Goal: Information Seeking & Learning: Find specific page/section

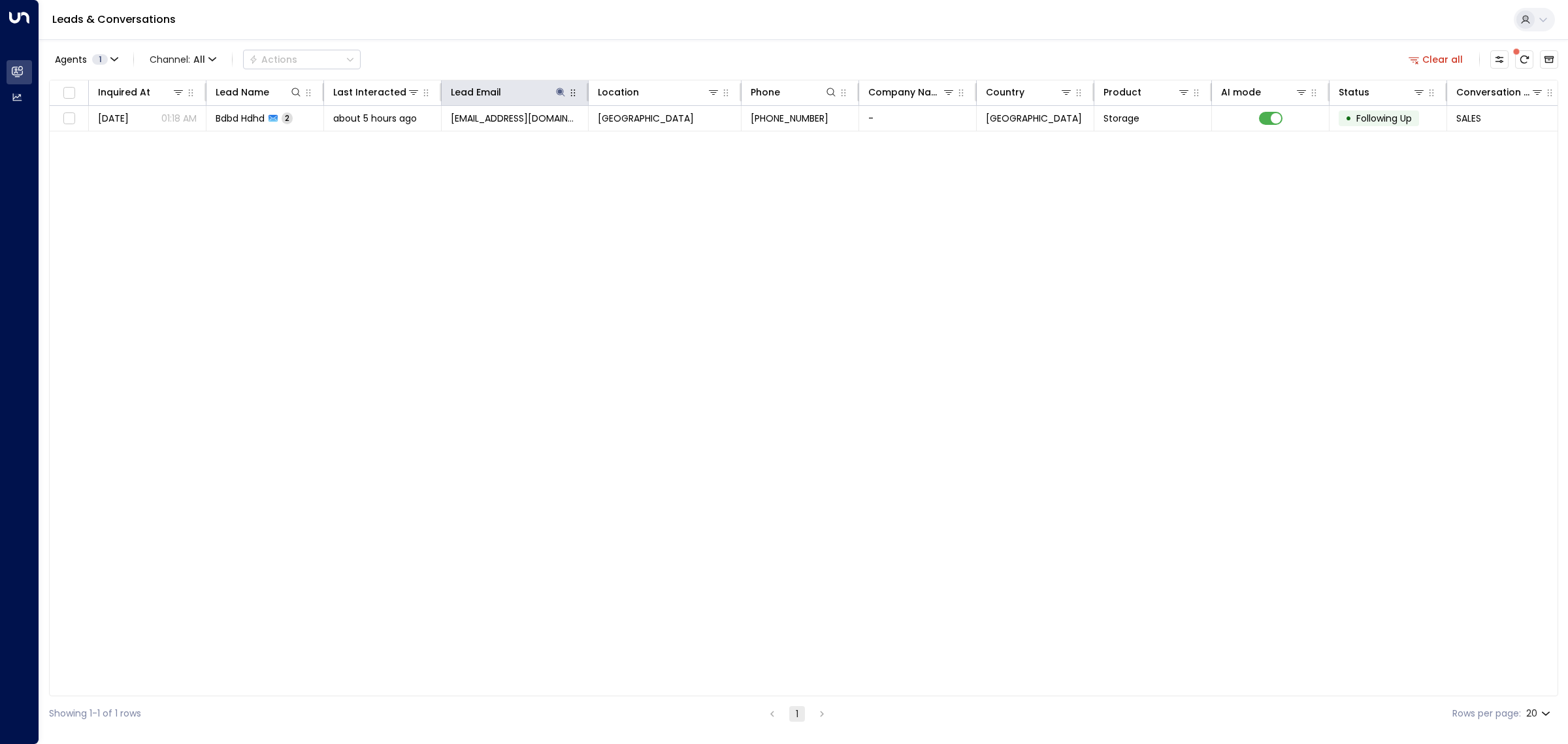
click at [566, 90] on div "Lead Email" at bounding box center [514, 92] width 128 height 15
click at [560, 88] on icon at bounding box center [560, 92] width 10 height 10
click at [645, 142] on icon "button" at bounding box center [642, 140] width 9 height 9
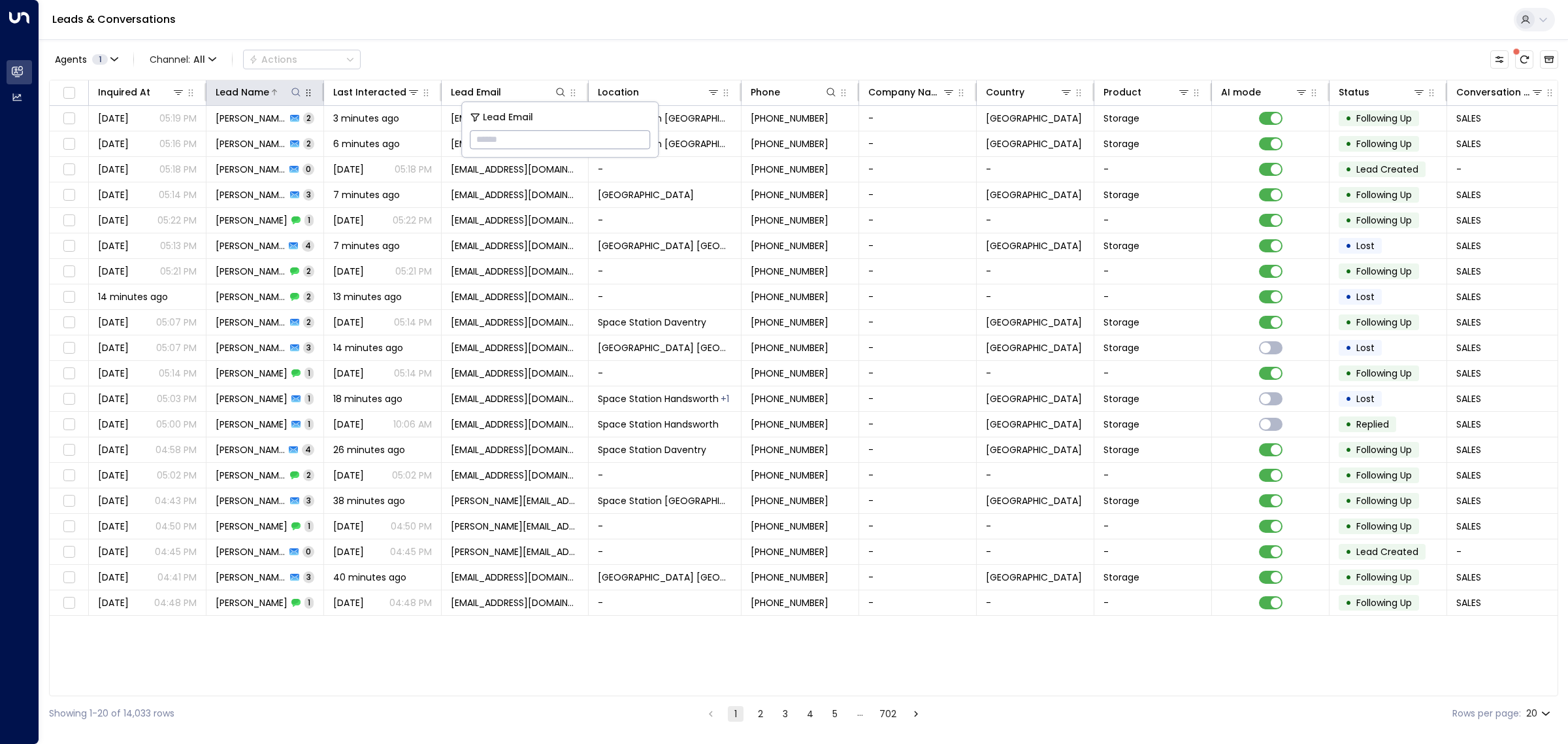
click at [294, 93] on icon at bounding box center [296, 92] width 10 height 10
type input "******"
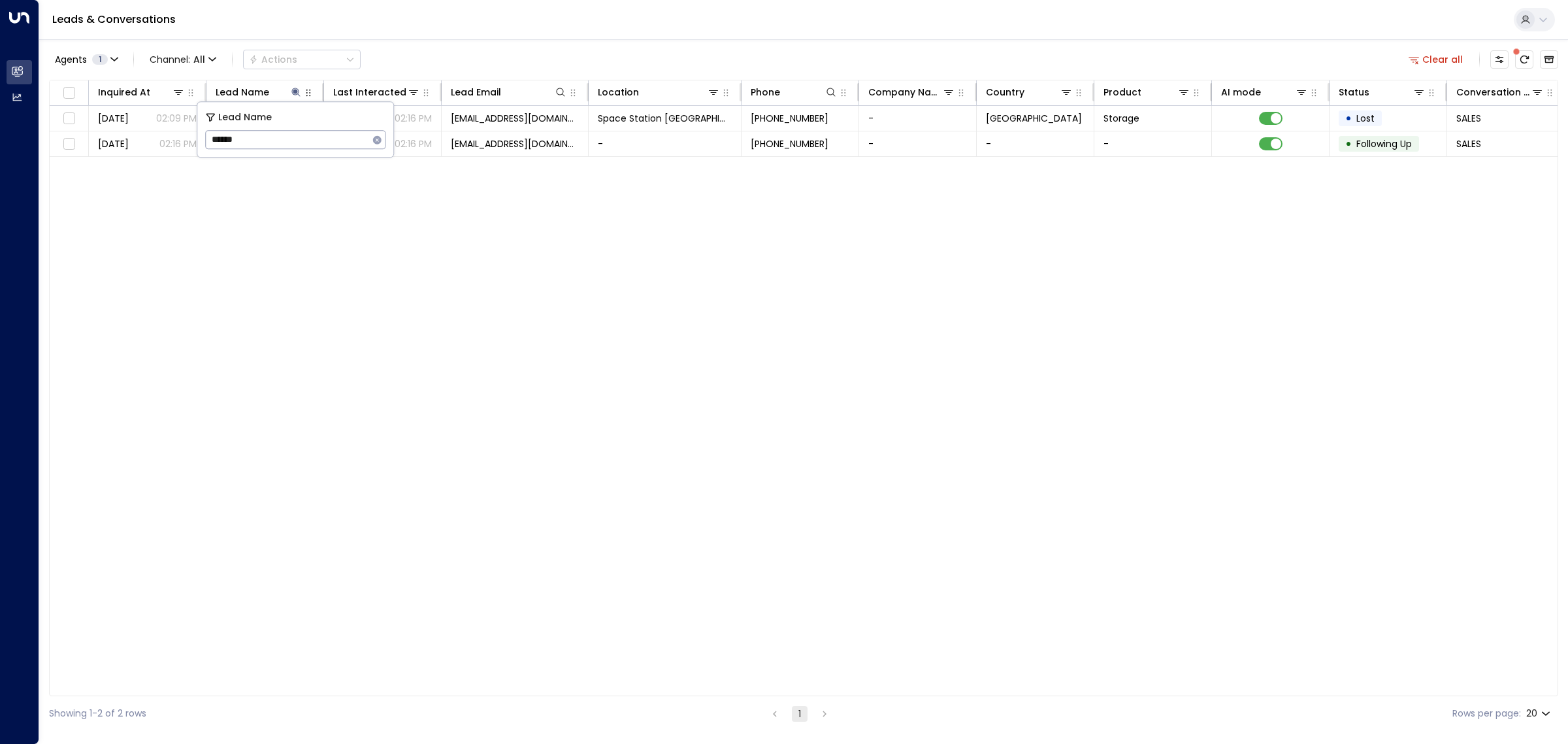
click at [529, 54] on div "Agents 1 Channel: All Actions Clear all" at bounding box center [803, 59] width 1509 height 27
click at [564, 151] on td "[EMAIL_ADDRESS][DOMAIN_NAME]" at bounding box center [515, 143] width 147 height 25
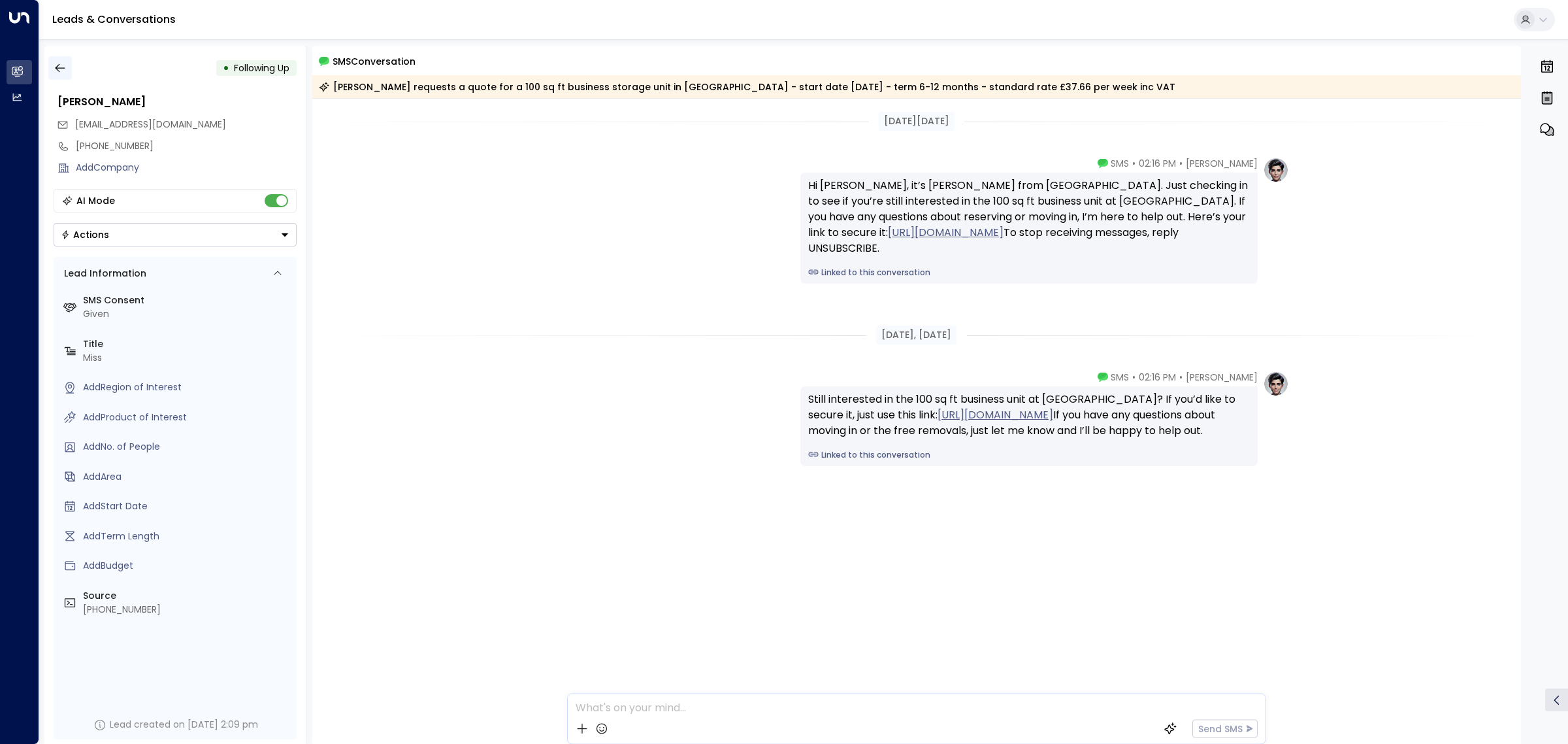
click at [62, 64] on icon "button" at bounding box center [59, 68] width 13 height 13
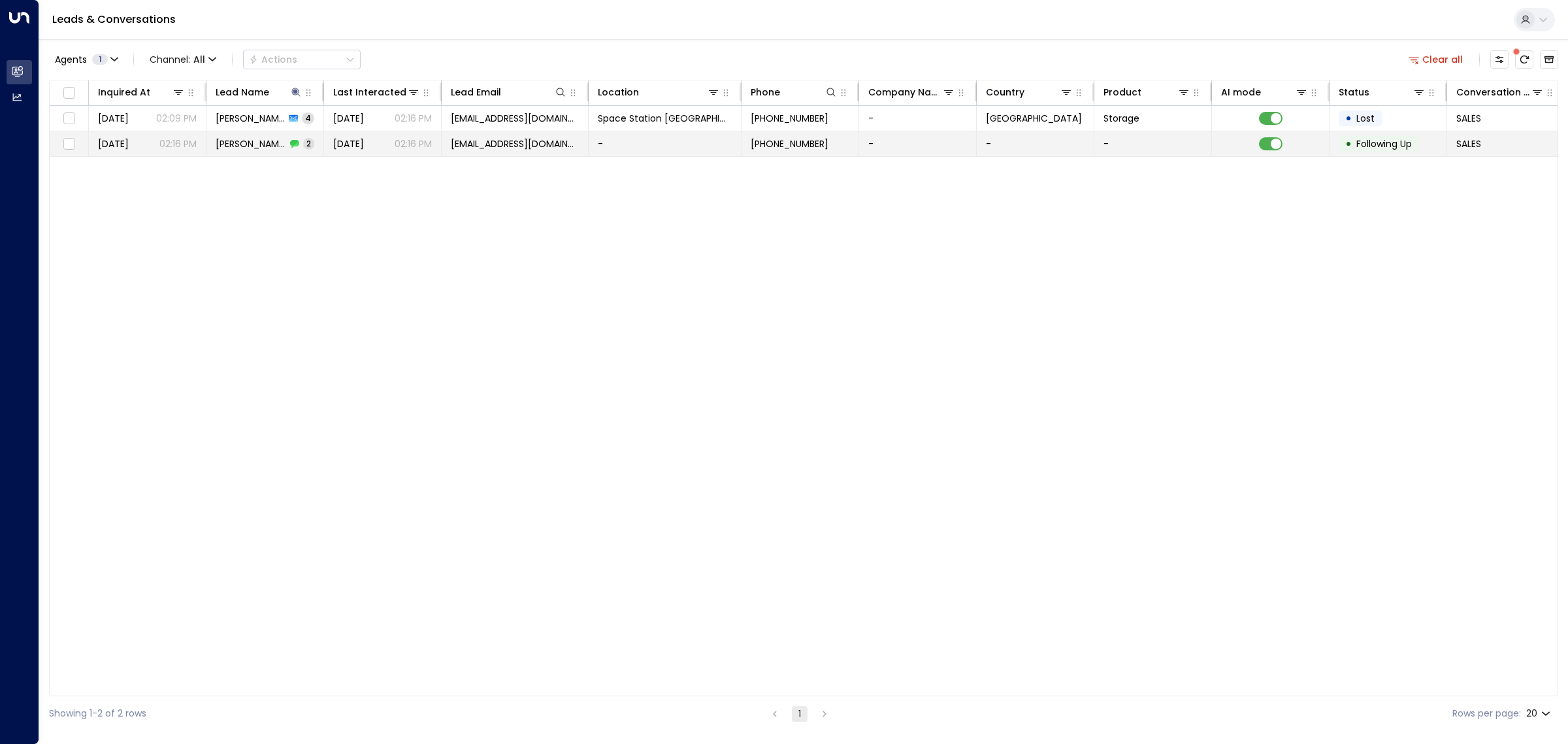
click at [286, 138] on div "[PERSON_NAME] 2" at bounding box center [264, 143] width 99 height 13
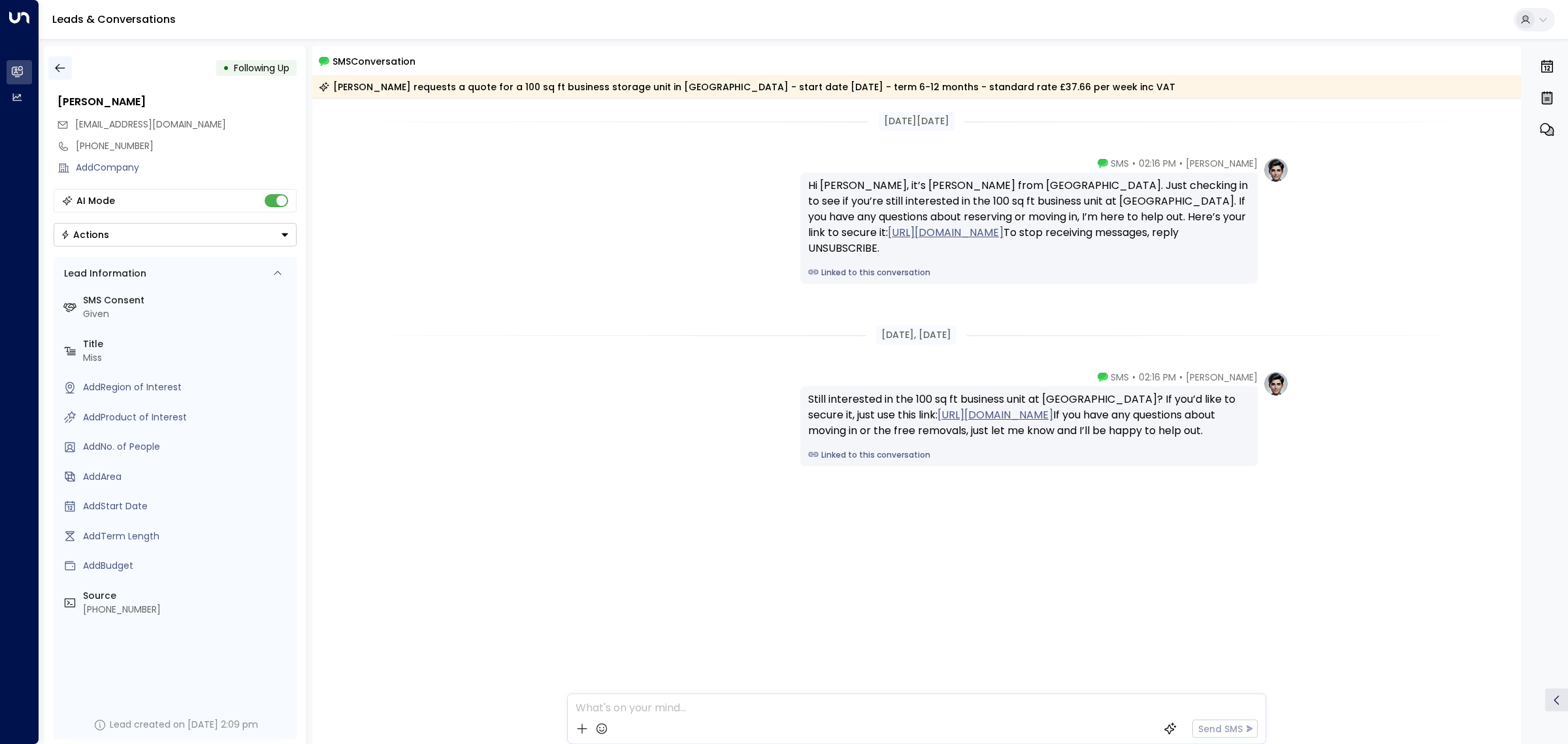
click at [65, 64] on icon "button" at bounding box center [59, 68] width 13 height 13
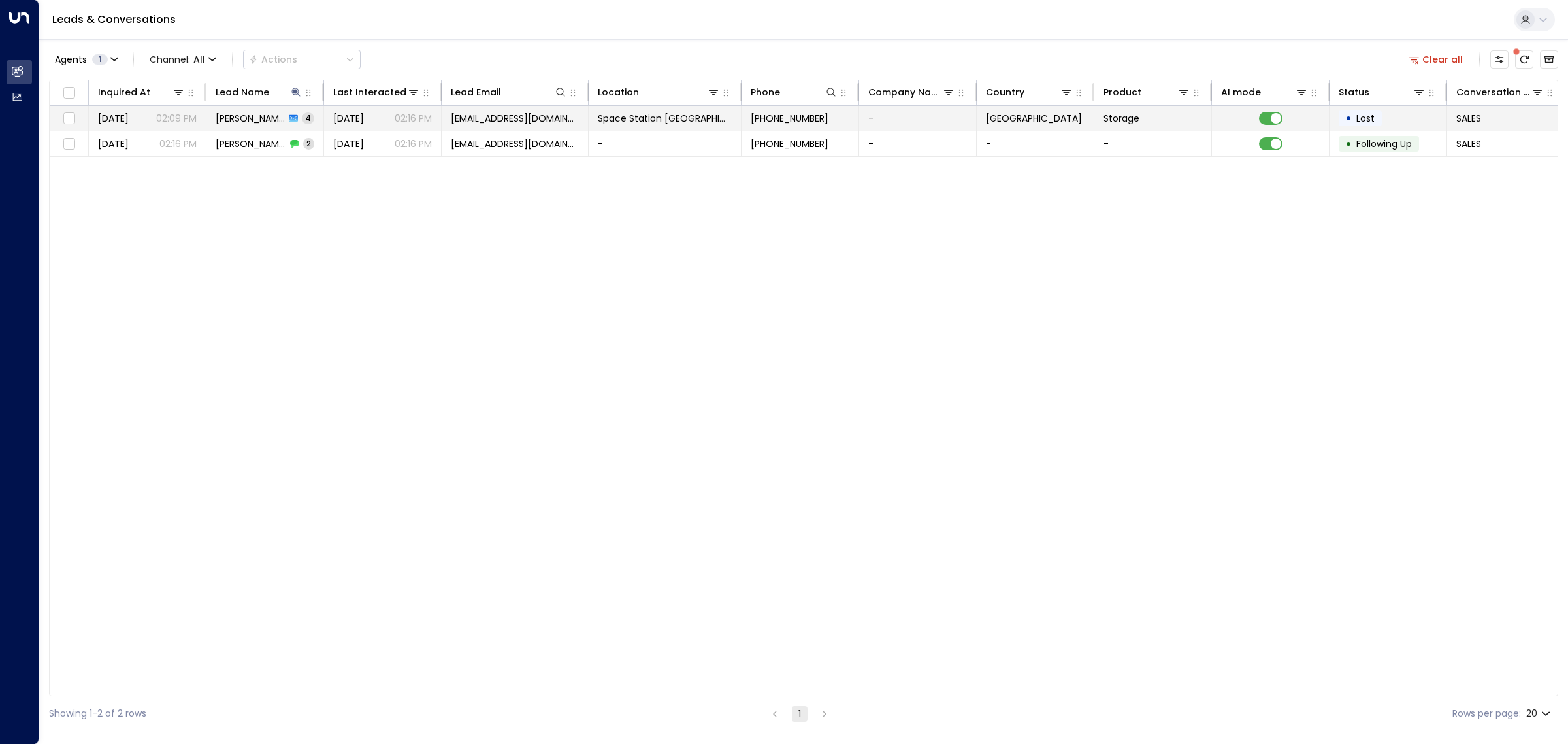
click at [234, 121] on span "[PERSON_NAME]" at bounding box center [250, 118] width 69 height 13
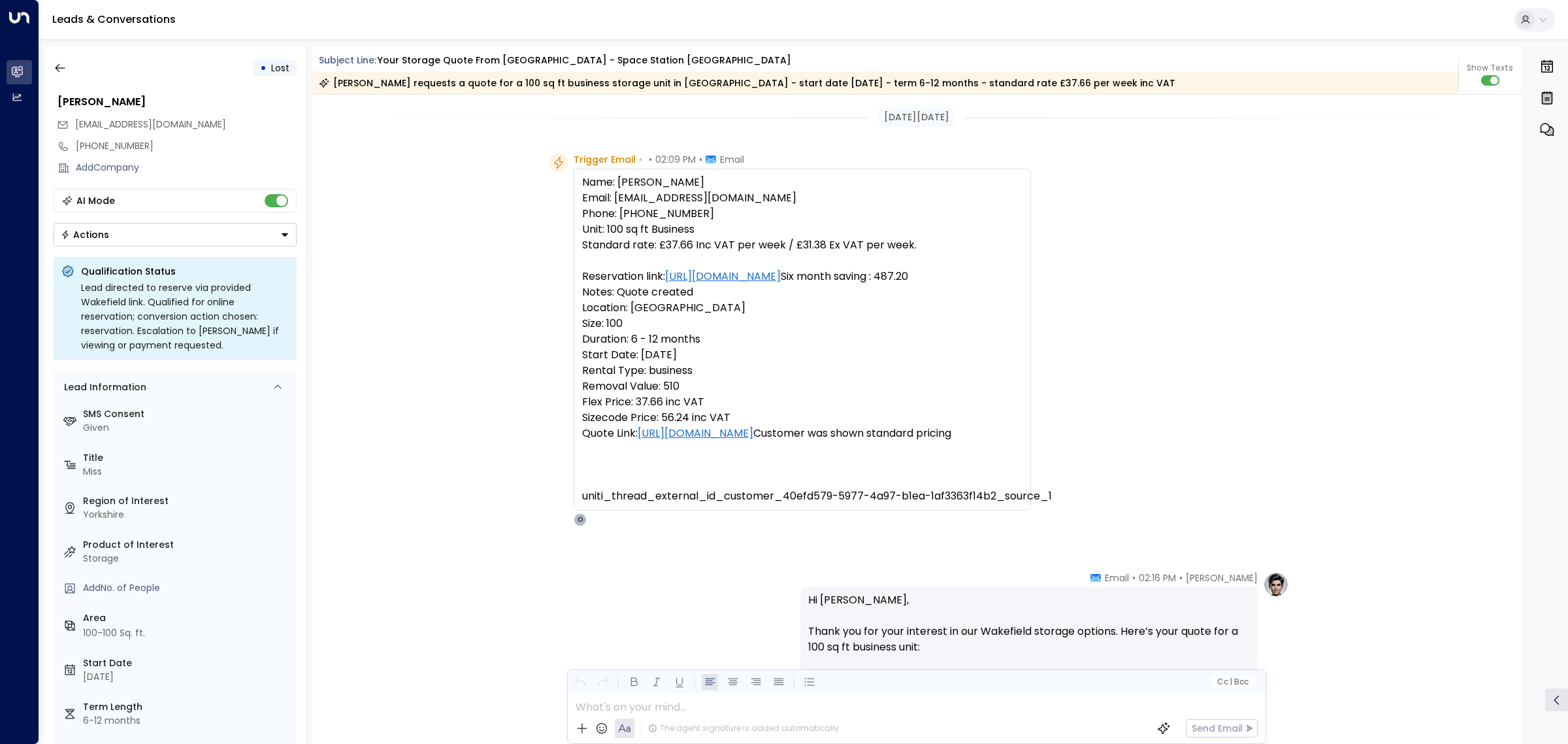
drag, startPoint x: 450, startPoint y: 203, endPoint x: 437, endPoint y: 194, distance: 15.8
click at [448, 203] on div "Trigger Email • • 02:09 PM • Email Name: [PERSON_NAME] Email: [EMAIL_ADDRESS][D…" at bounding box center [917, 339] width 1209 height 373
click at [60, 70] on icon "button" at bounding box center [59, 68] width 13 height 13
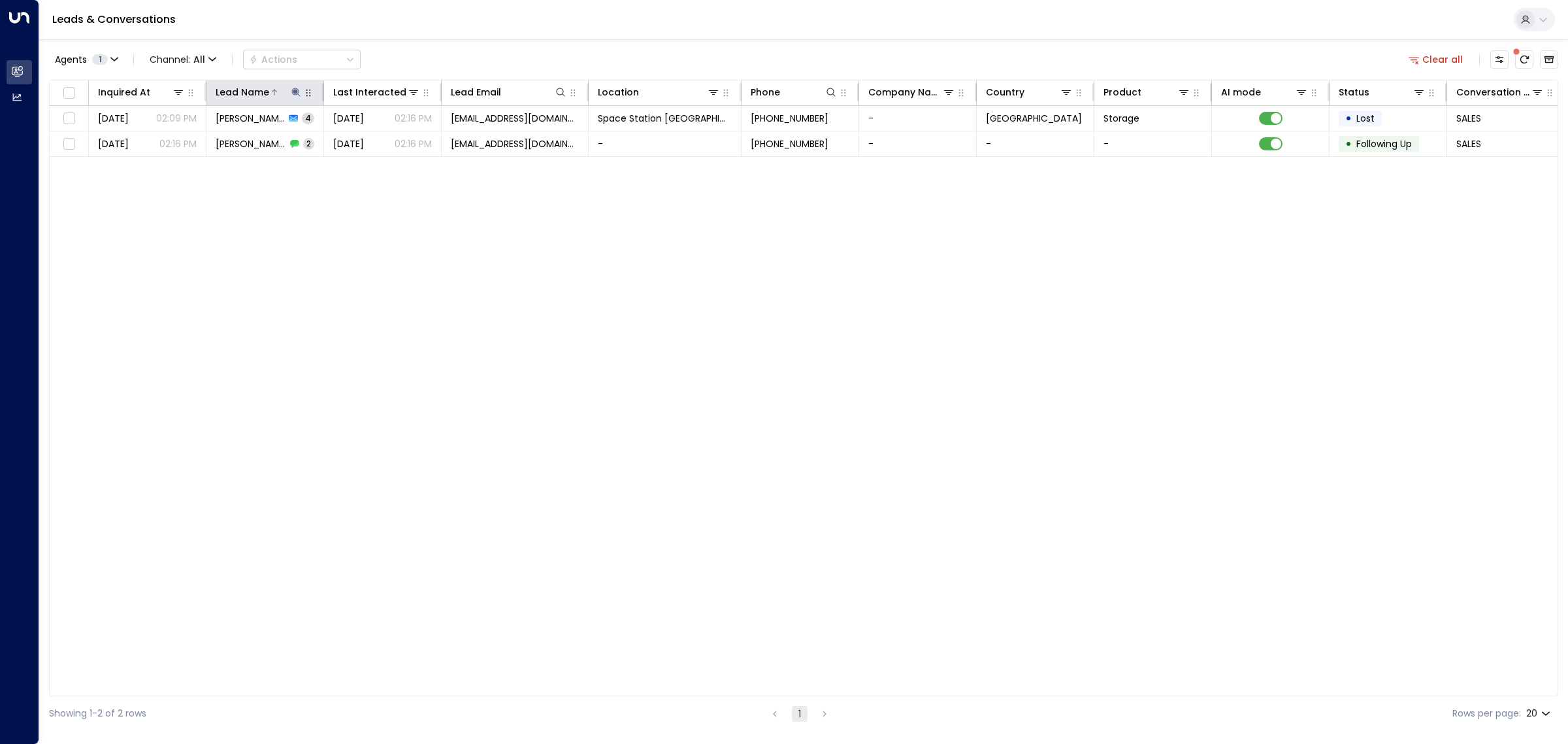
click at [292, 92] on icon at bounding box center [296, 92] width 10 height 10
click at [377, 137] on icon "button" at bounding box center [377, 140] width 9 height 9
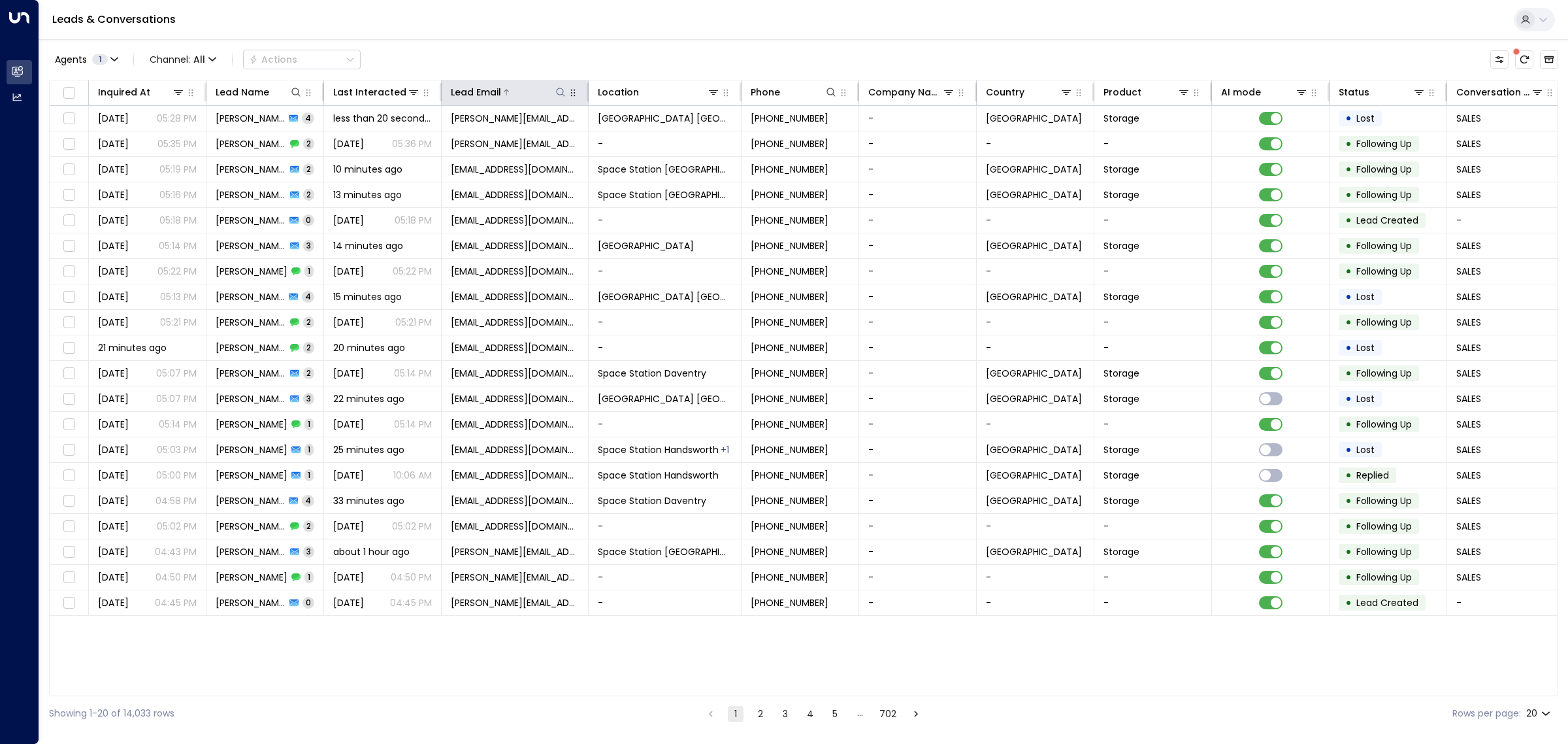
click at [564, 92] on icon at bounding box center [560, 92] width 10 height 10
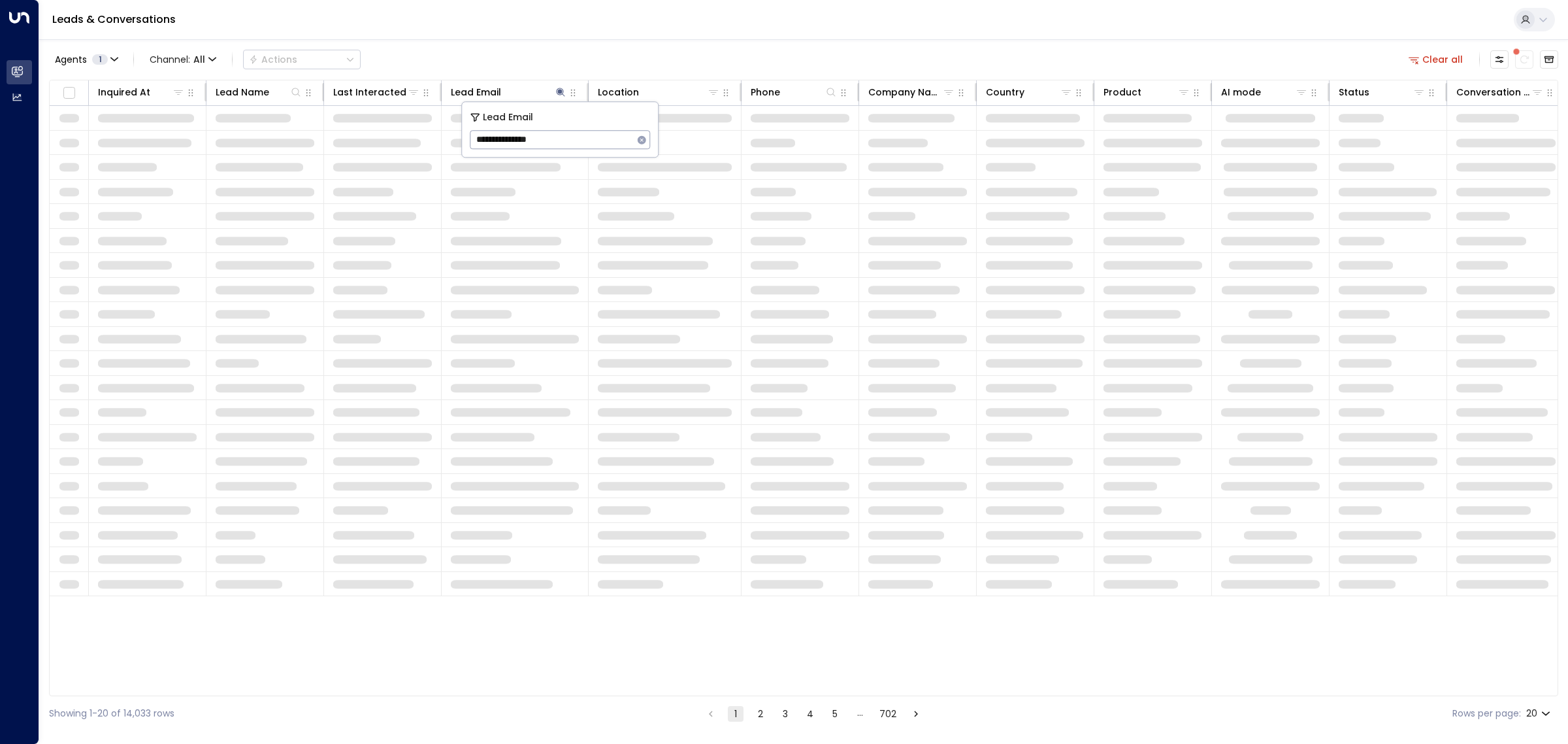
type input "**********"
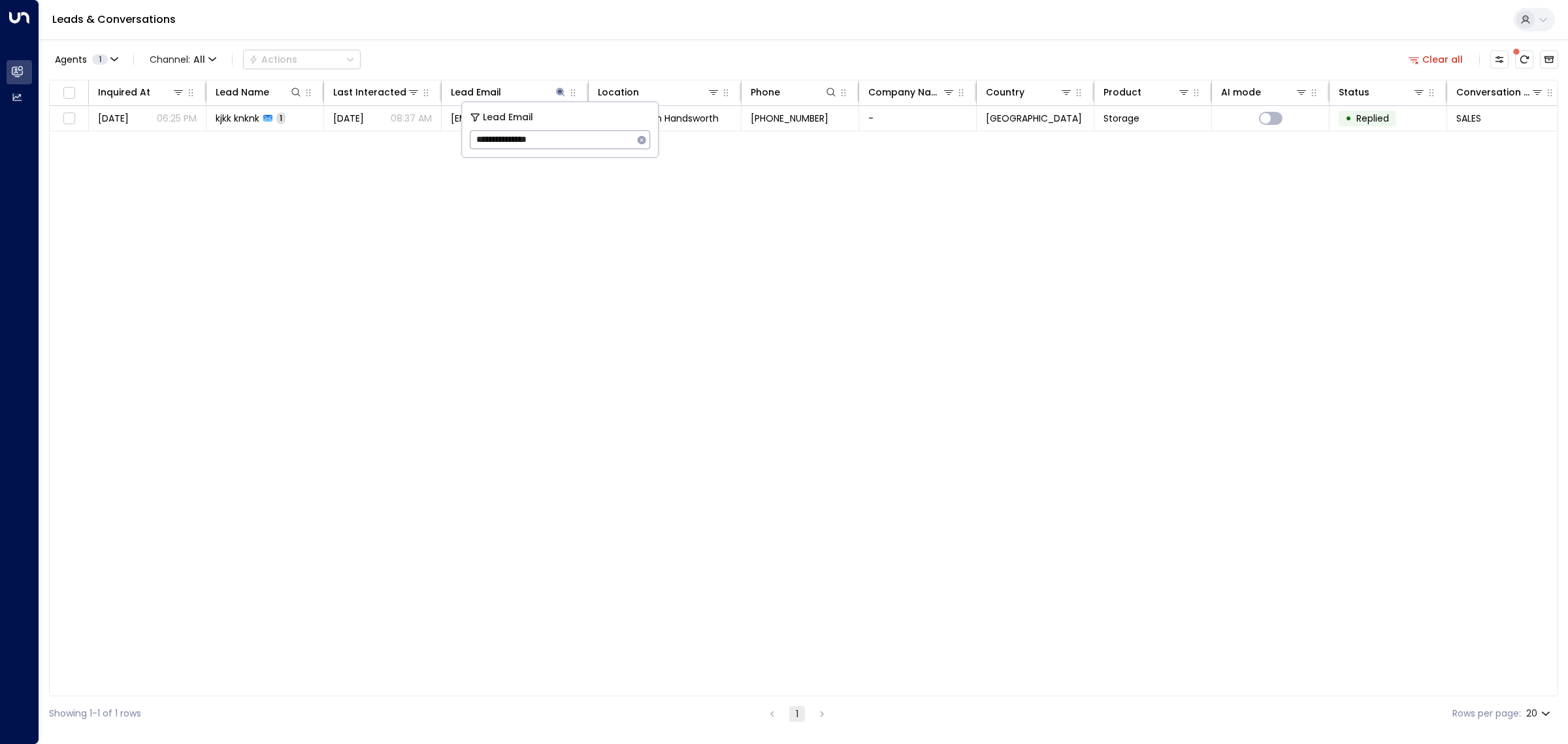
click at [450, 207] on div "Inquired At Lead Name Last Interacted Lead Email Location Phone Company Name Co…" at bounding box center [803, 388] width 1509 height 616
click at [558, 92] on icon at bounding box center [561, 92] width 9 height 9
click at [641, 139] on icon "button" at bounding box center [642, 140] width 9 height 9
drag, startPoint x: 705, startPoint y: 191, endPoint x: 713, endPoint y: 191, distance: 8.0
click at [706, 191] on div "Inquired At Lead Name Last Interacted Lead Email Location Phone Company Name Co…" at bounding box center [803, 388] width 1509 height 616
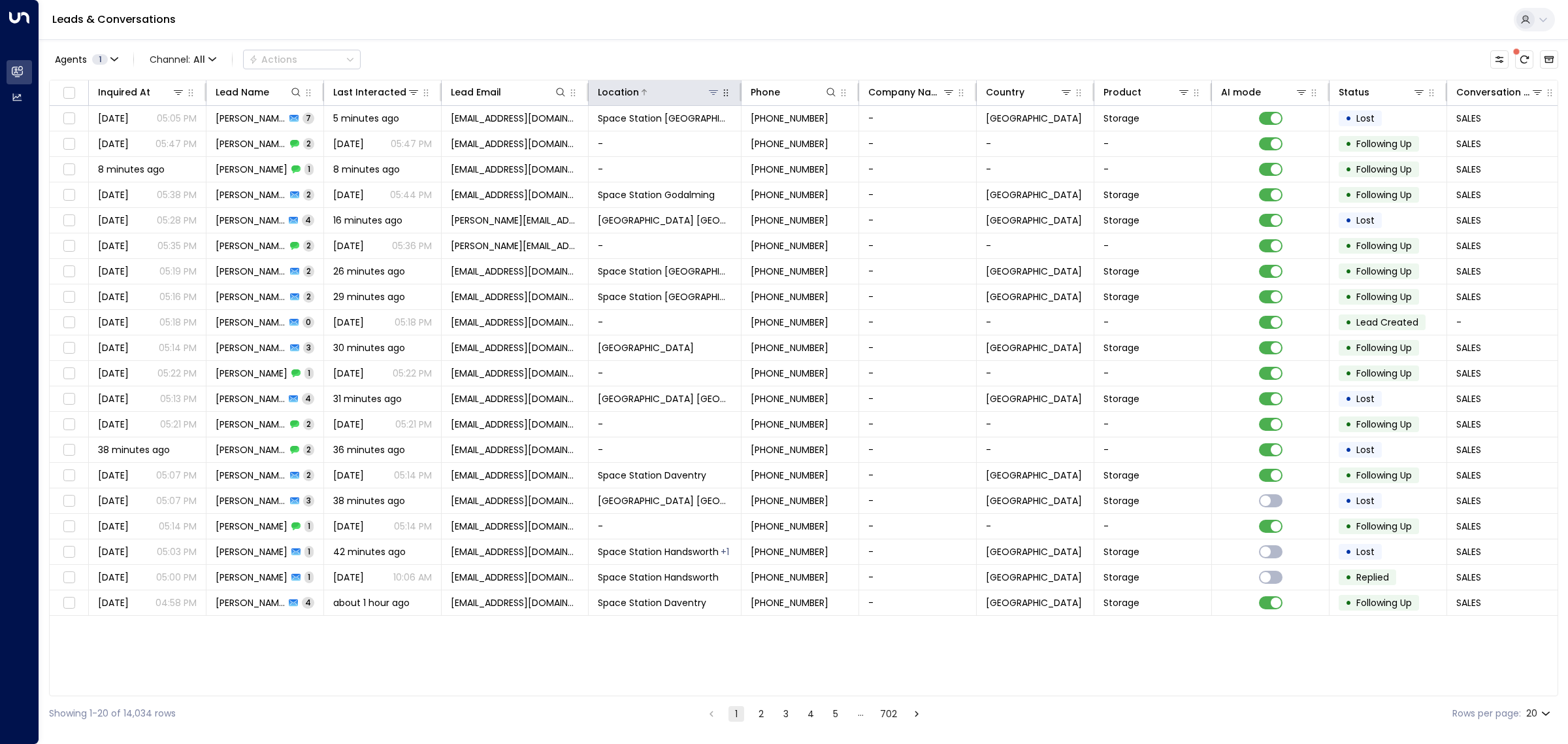
click at [716, 93] on icon at bounding box center [714, 92] width 10 height 10
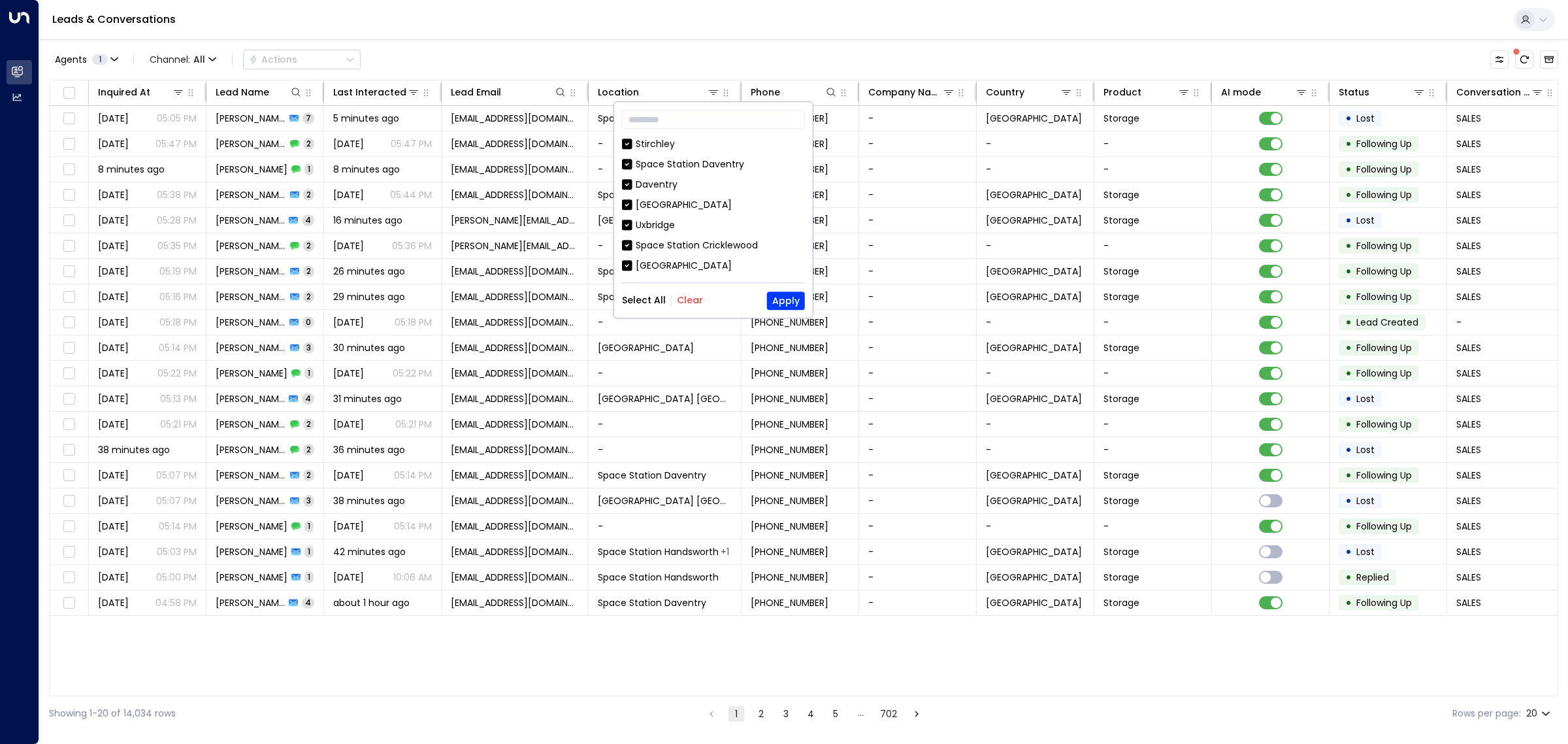
click at [692, 298] on button "Clear" at bounding box center [690, 300] width 26 height 10
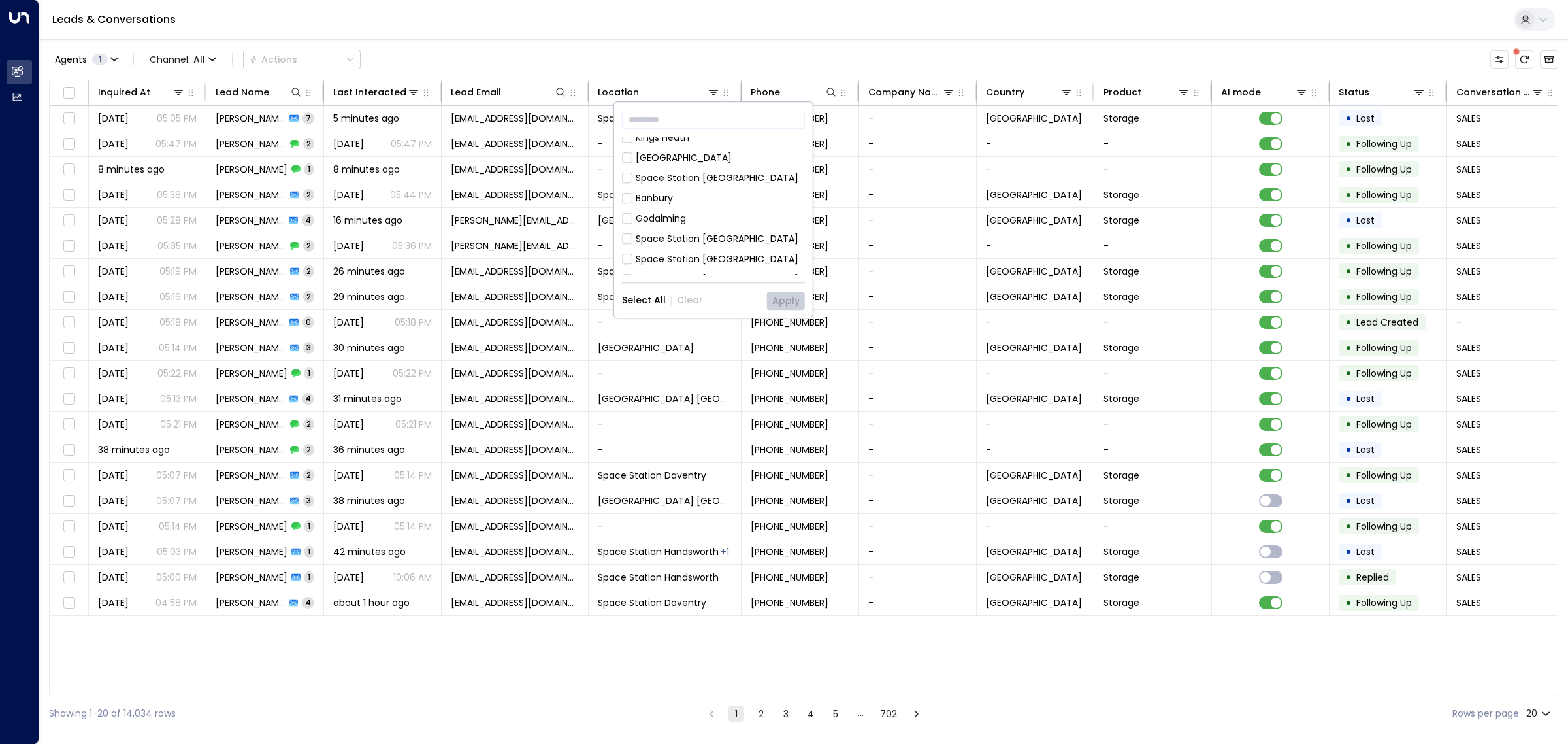
scroll to position [654, 0]
click at [634, 227] on div "Space Station [GEOGRAPHIC_DATA]" at bounding box center [713, 234] width 183 height 14
click at [785, 303] on button "Apply" at bounding box center [786, 300] width 38 height 18
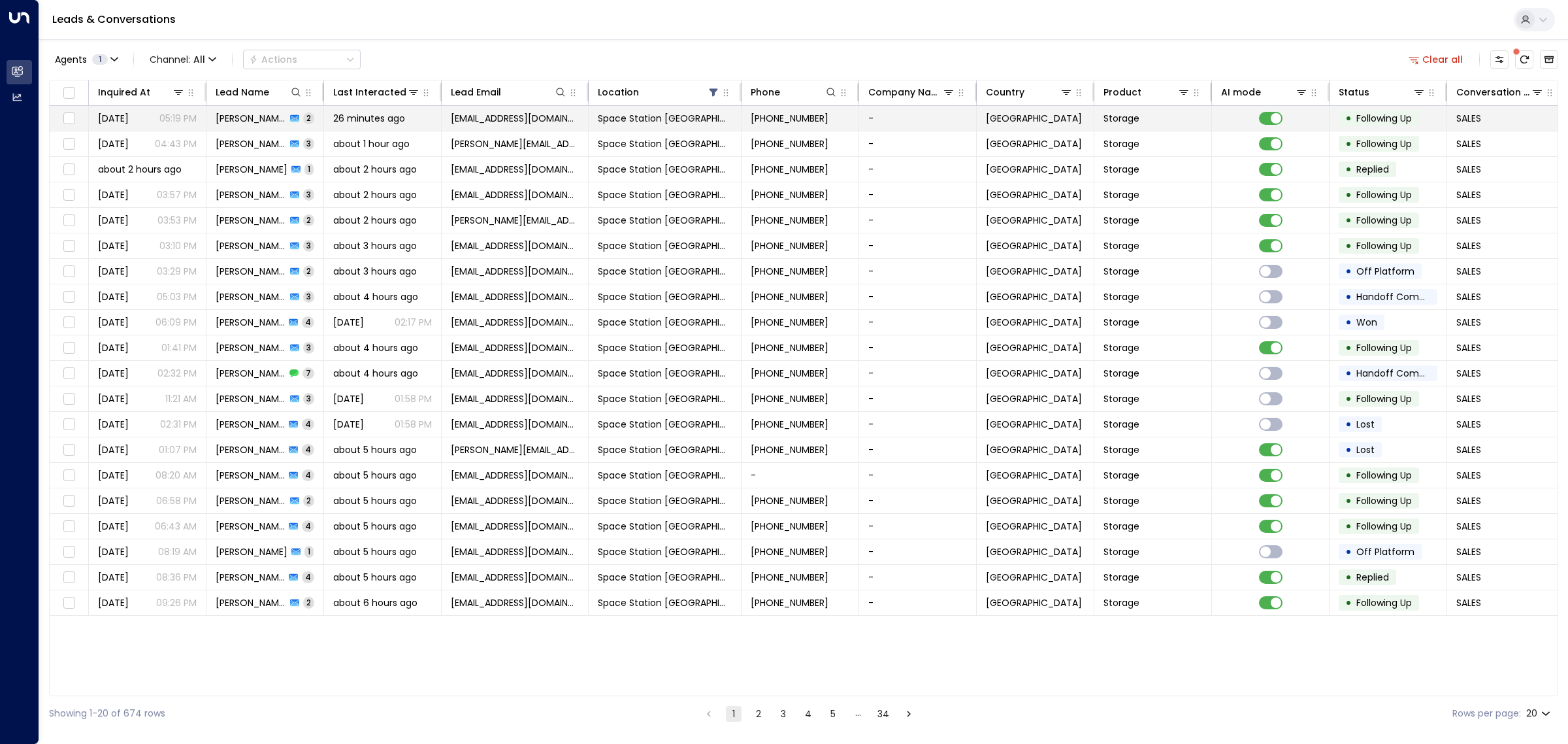
click at [478, 119] on span "[EMAIL_ADDRESS][DOMAIN_NAME]" at bounding box center [514, 118] width 128 height 13
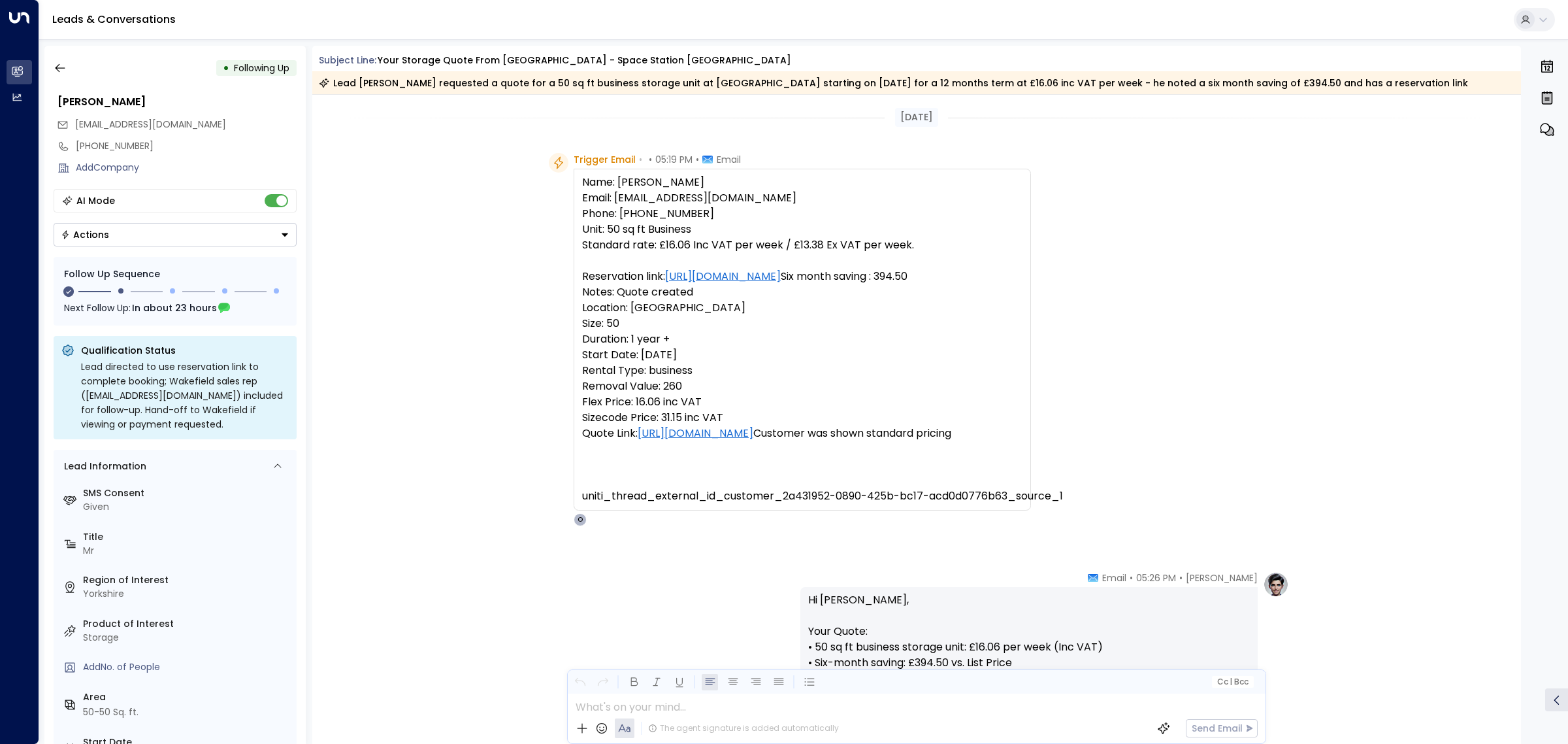
click at [473, 308] on div "Trigger Email • • 05:19 PM • Email Name: [PERSON_NAME] Email: [EMAIL_ADDRESS][D…" at bounding box center [917, 339] width 1209 height 373
click at [59, 69] on icon "button" at bounding box center [59, 68] width 13 height 13
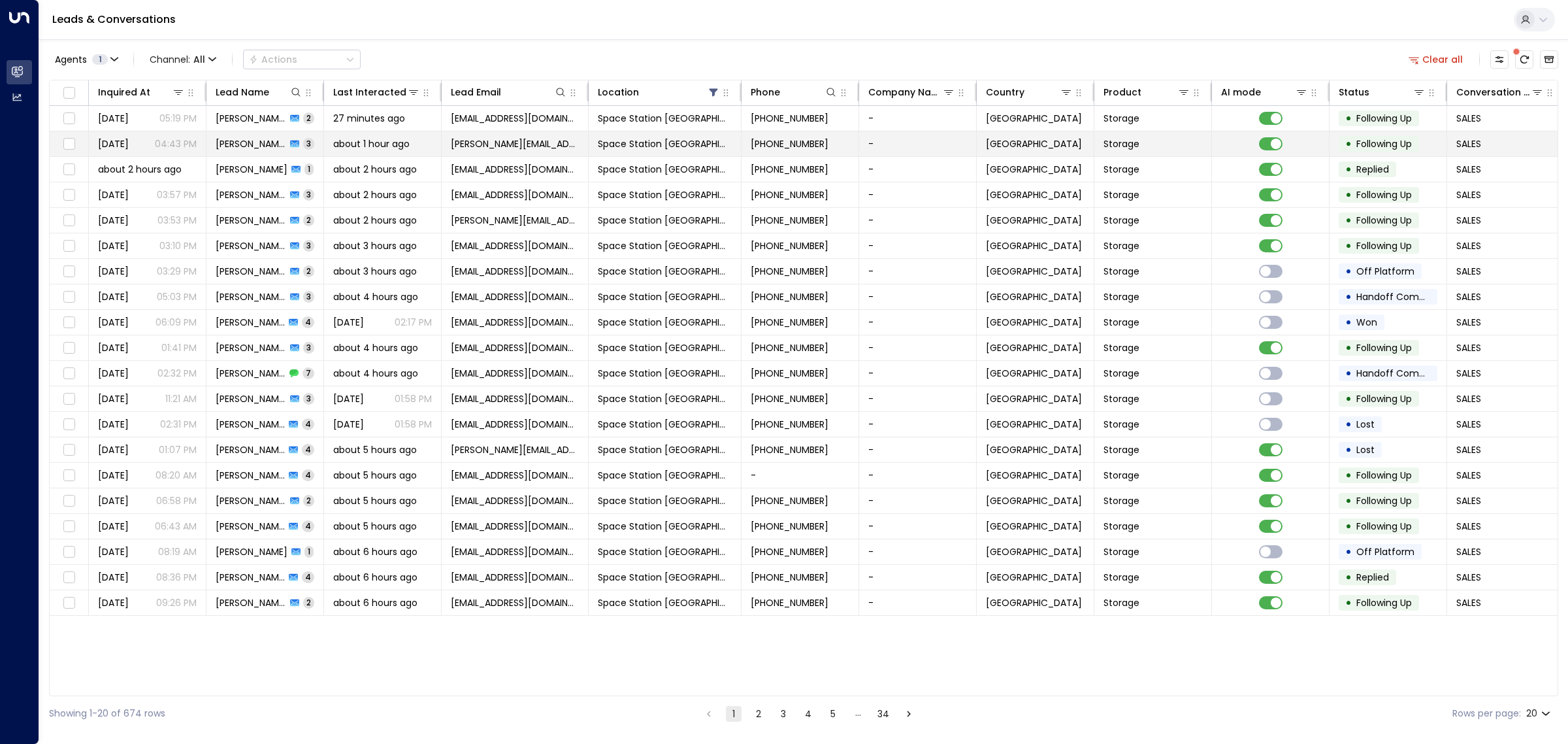
click at [243, 142] on span "[PERSON_NAME]" at bounding box center [250, 143] width 70 height 13
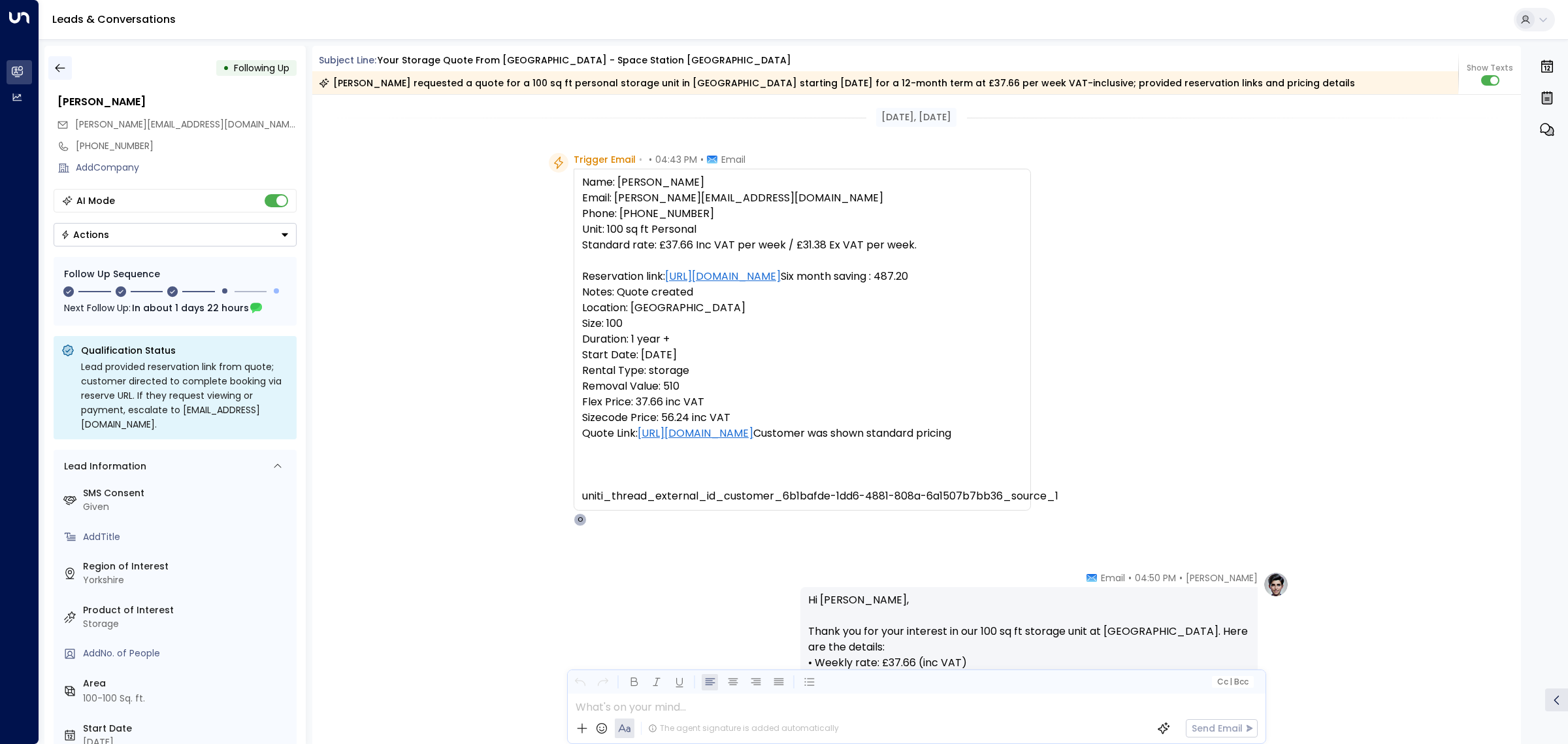
click at [56, 70] on icon "button" at bounding box center [59, 68] width 13 height 13
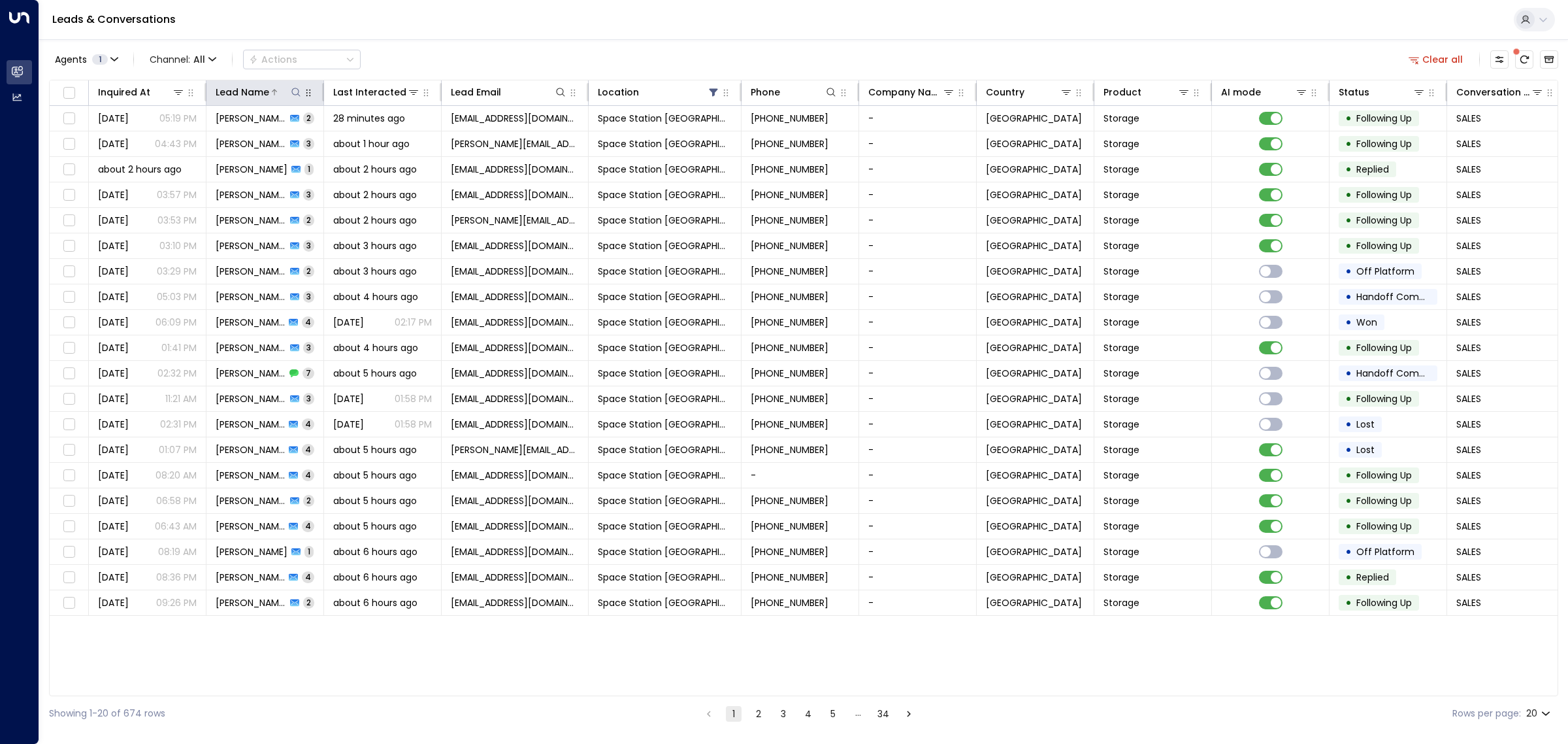
click at [294, 92] on icon at bounding box center [296, 92] width 10 height 10
type input "*******"
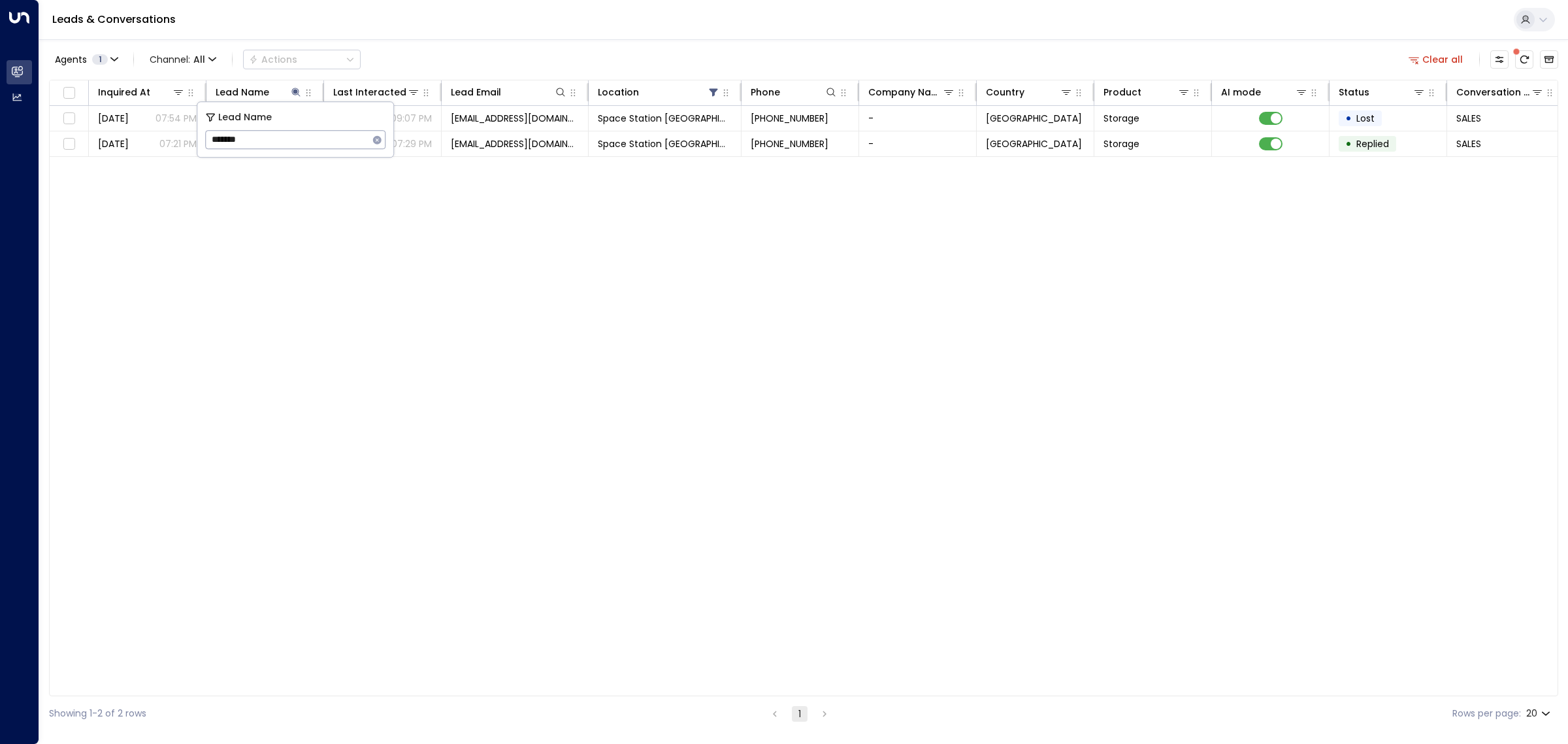
click at [601, 239] on div "Inquired At Lead Name Last Interacted Lead Email Location Phone Company Name Co…" at bounding box center [803, 388] width 1509 height 616
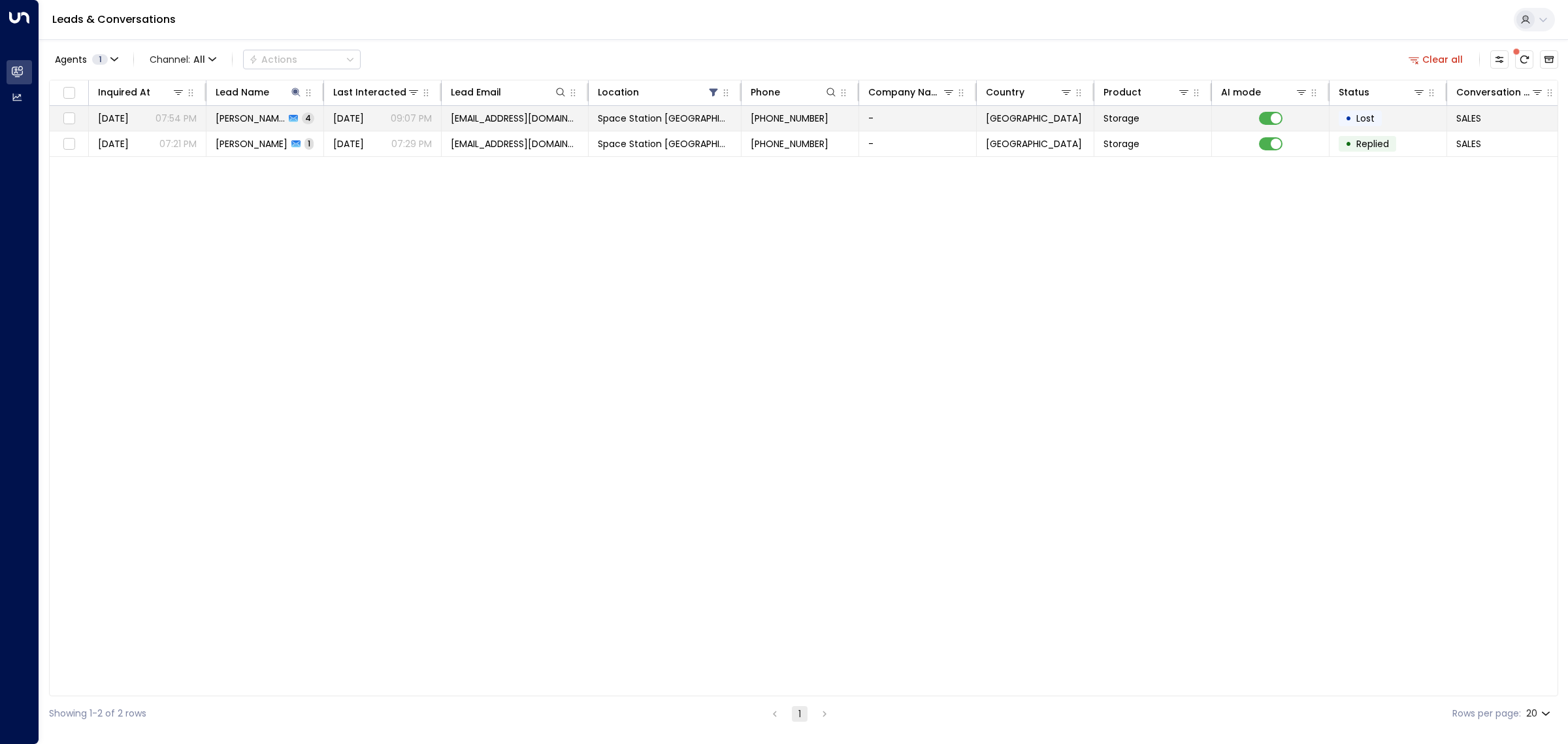
click at [253, 117] on span "[PERSON_NAME]" at bounding box center [250, 118] width 69 height 13
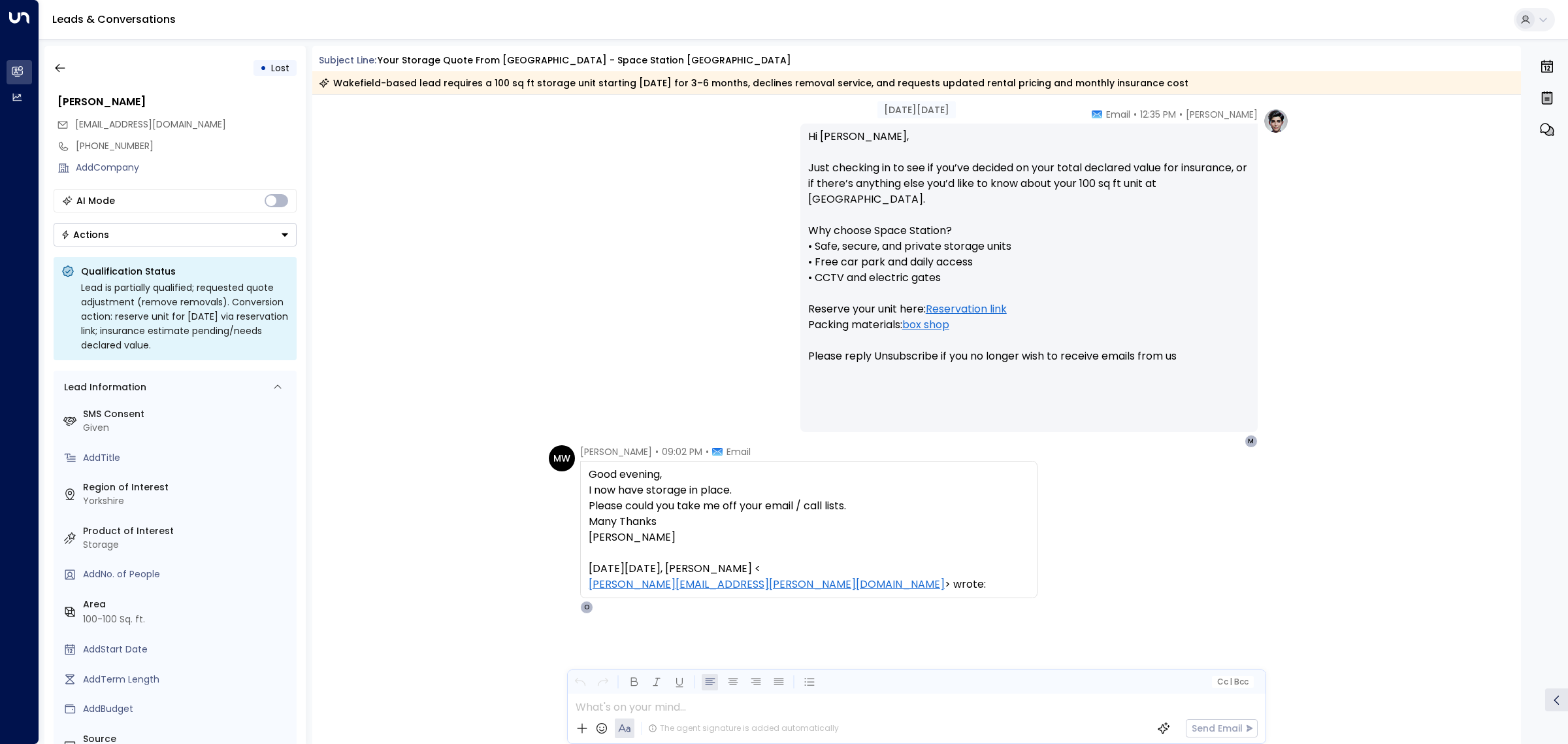
scroll to position [620, 0]
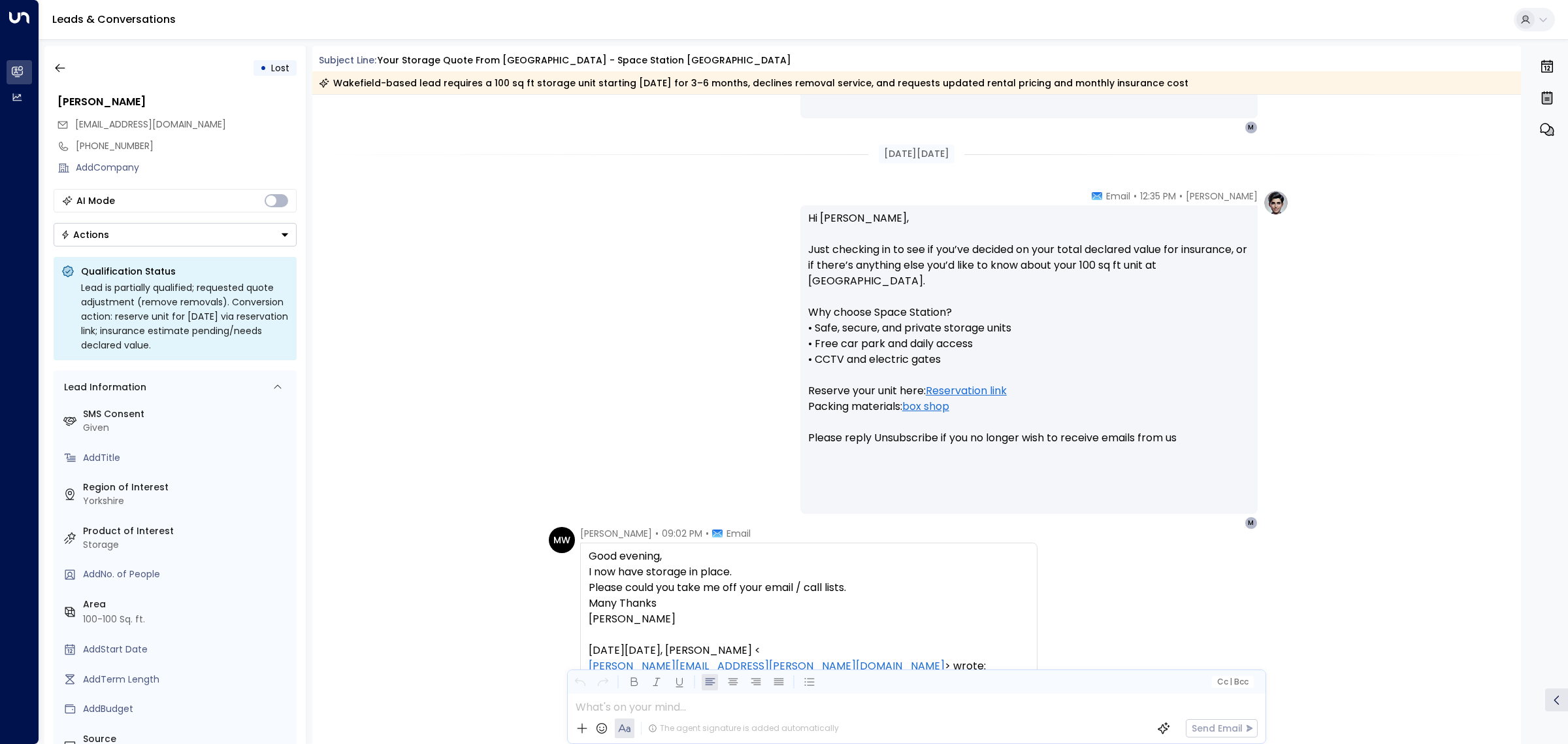
drag, startPoint x: 477, startPoint y: 209, endPoint x: 243, endPoint y: 151, distance: 241.1
click at [475, 209] on div "[PERSON_NAME] • 12:35 PM • Email Hi [PERSON_NAME], Just checking in to see if y…" at bounding box center [917, 360] width 1209 height 340
click at [56, 70] on icon "button" at bounding box center [59, 68] width 13 height 13
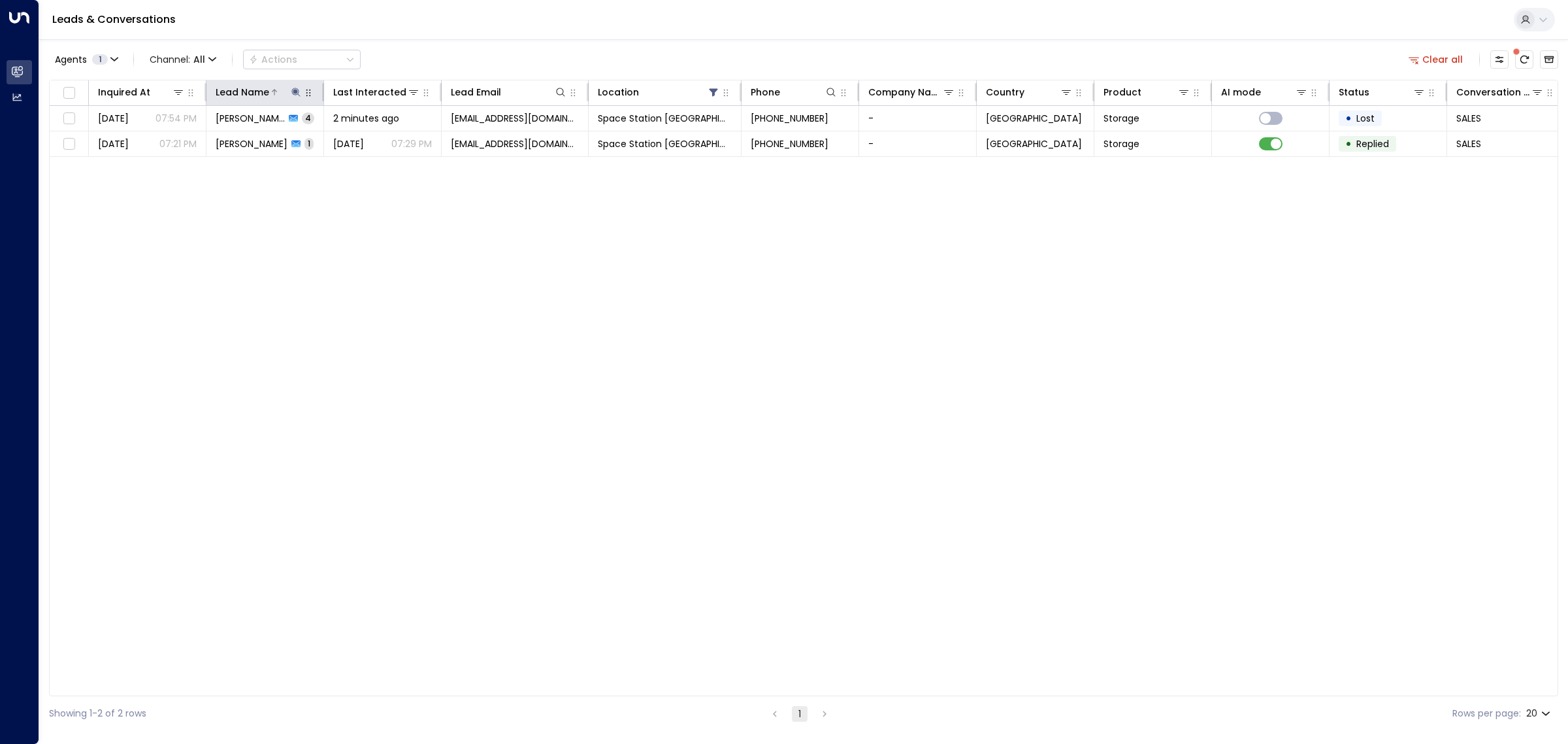
click at [294, 89] on icon at bounding box center [296, 92] width 9 height 9
click at [376, 139] on icon "button" at bounding box center [377, 140] width 9 height 9
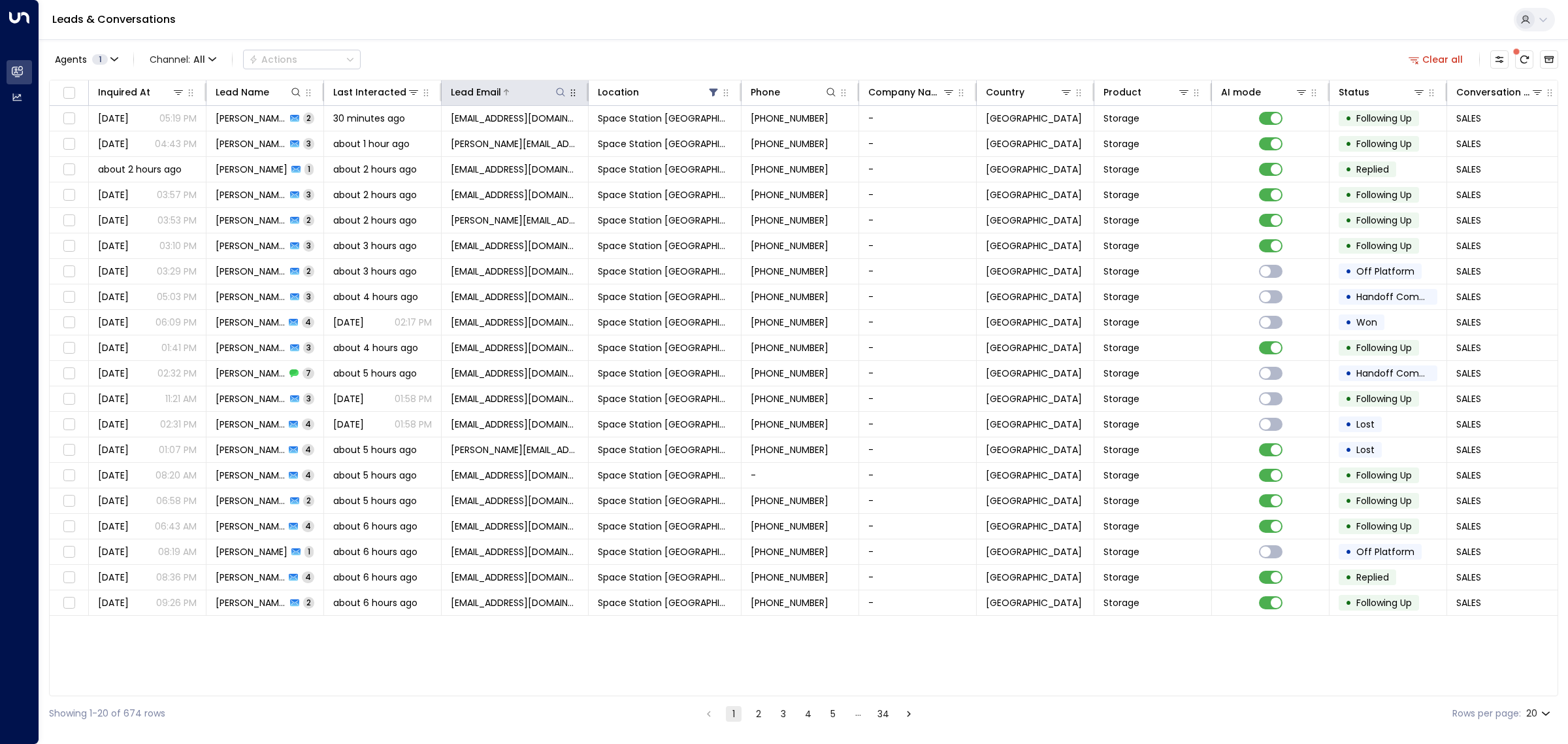
click at [559, 89] on icon at bounding box center [560, 92] width 10 height 10
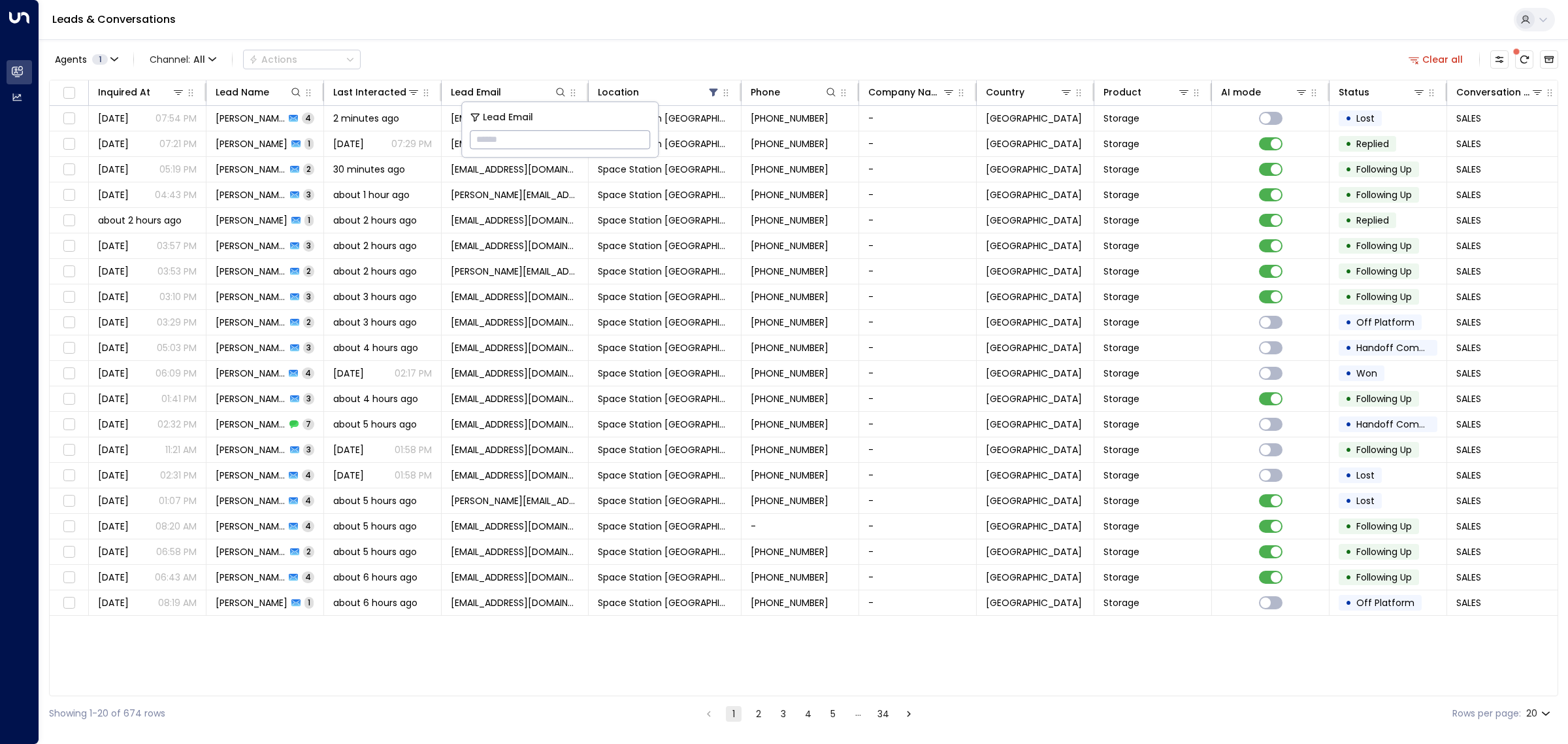
type input "**********"
click at [529, 51] on div "Agents 1 Channel: All Actions Clear all" at bounding box center [803, 59] width 1509 height 27
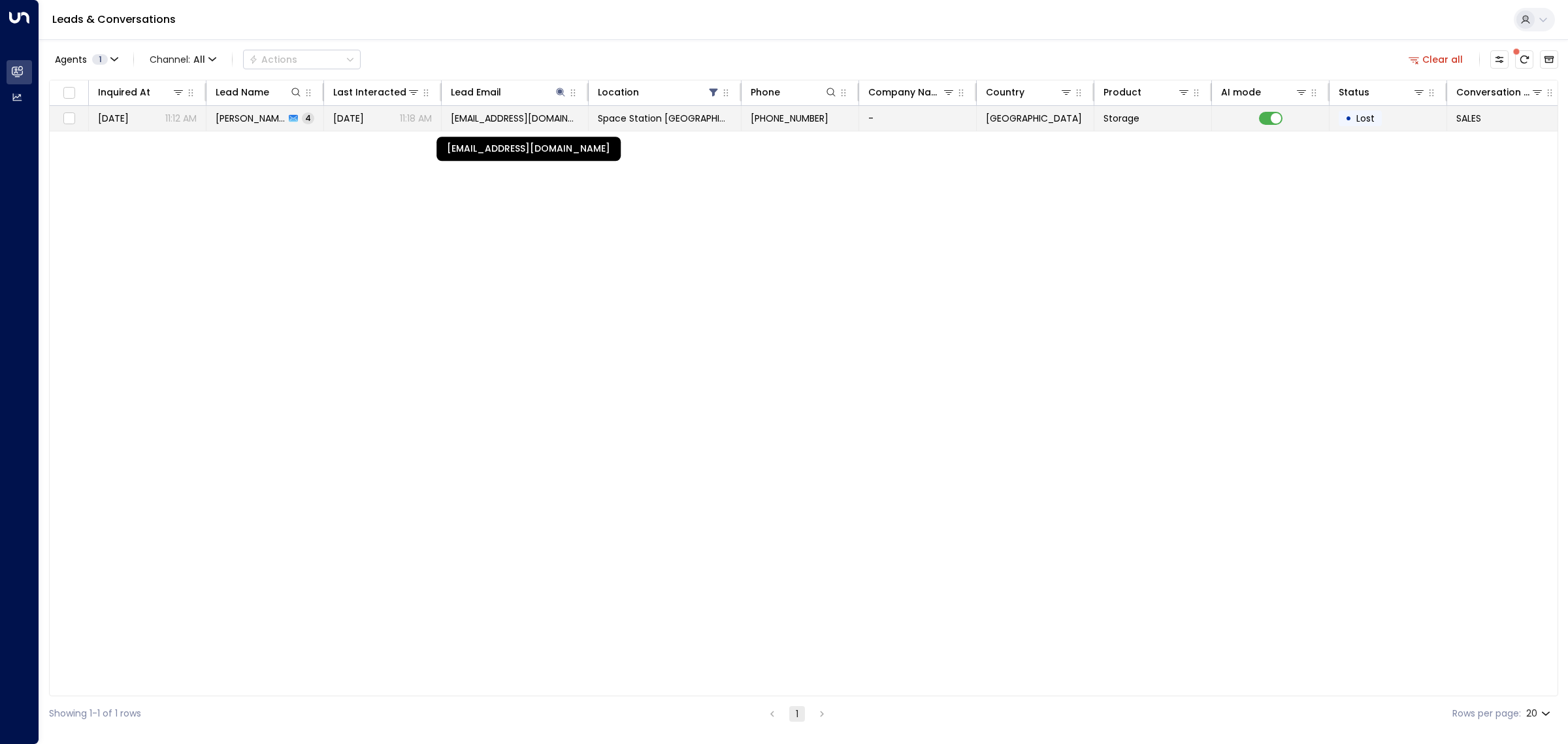
click at [533, 118] on span "[EMAIL_ADDRESS][DOMAIN_NAME]" at bounding box center [514, 118] width 128 height 13
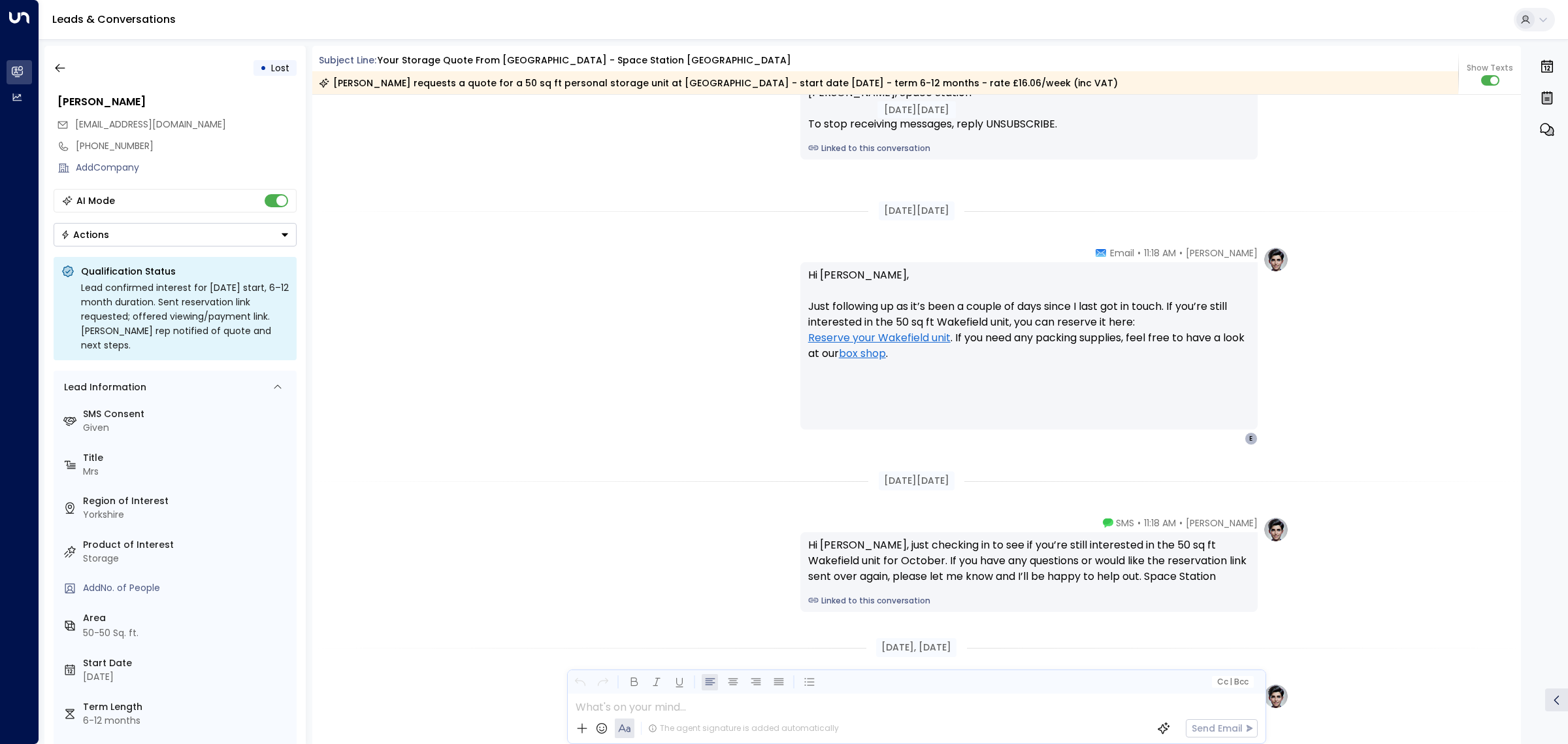
scroll to position [1722, 0]
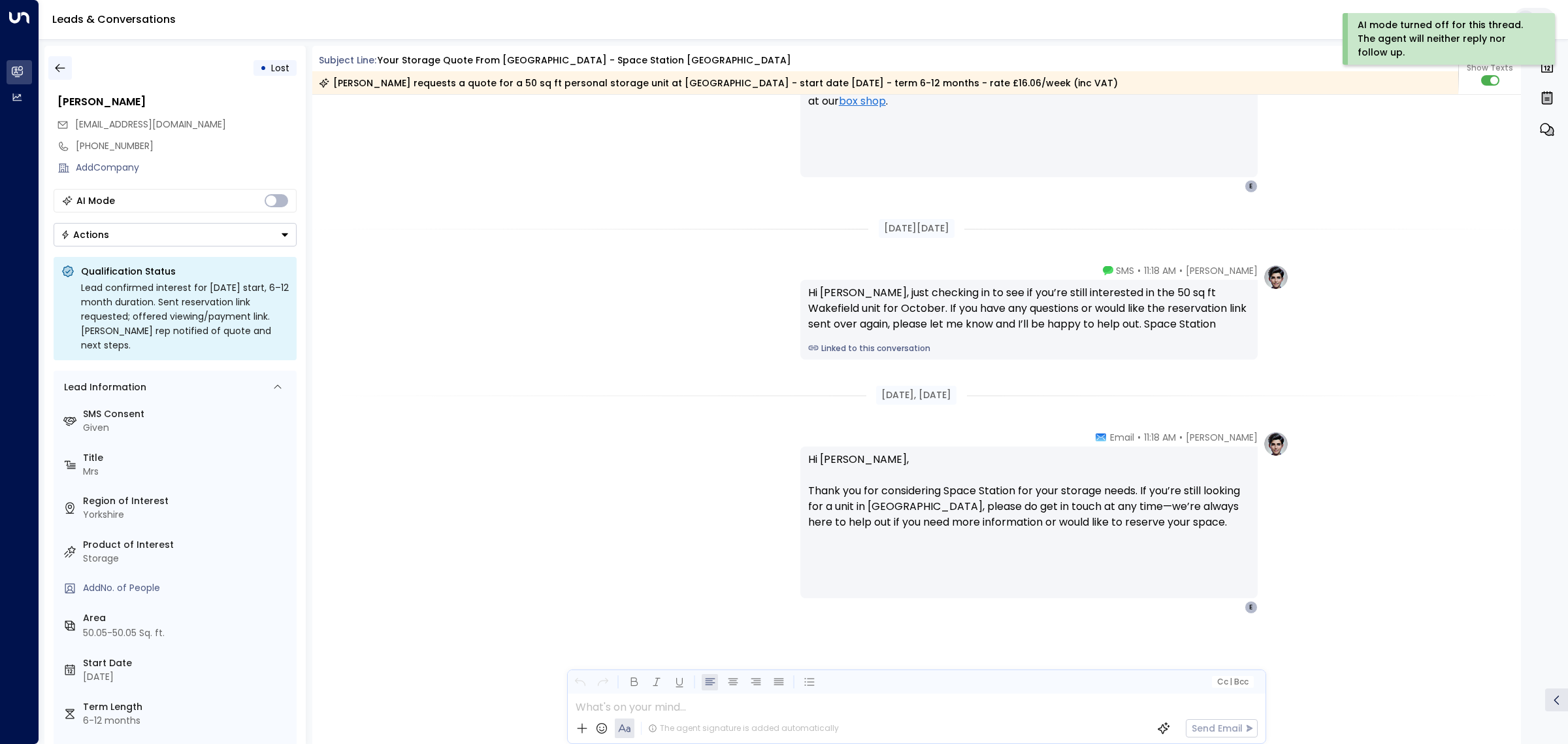
click at [56, 63] on icon "button" at bounding box center [59, 68] width 13 height 13
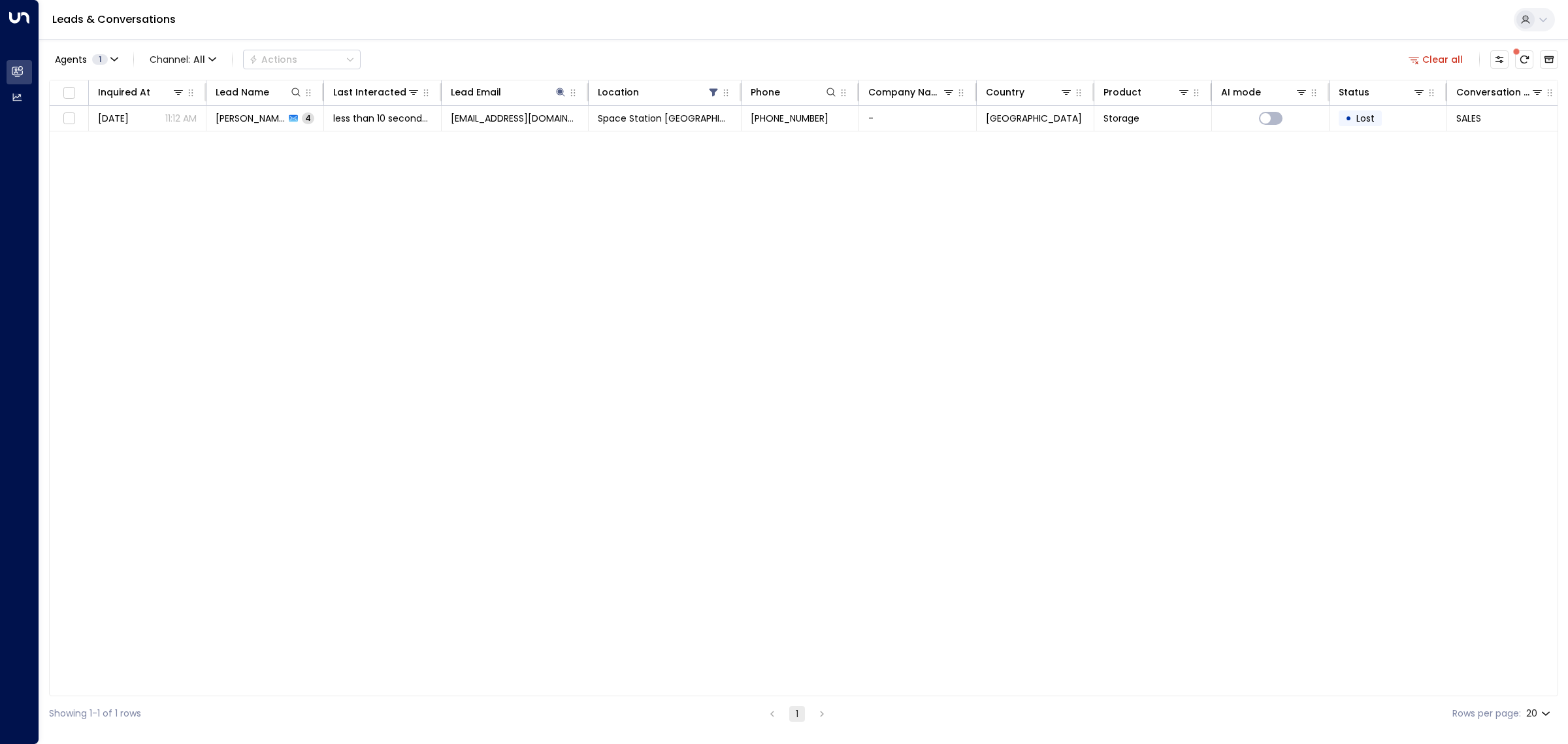
click at [479, 301] on div "Inquired At Lead Name Last Interacted Lead Email Location Phone Company Name Co…" at bounding box center [803, 388] width 1509 height 616
click at [558, 95] on icon at bounding box center [560, 92] width 10 height 10
drag, startPoint x: 616, startPoint y: 141, endPoint x: 471, endPoint y: 136, distance: 145.1
click at [471, 136] on input "**********" at bounding box center [552, 140] width 163 height 24
type input "**********"
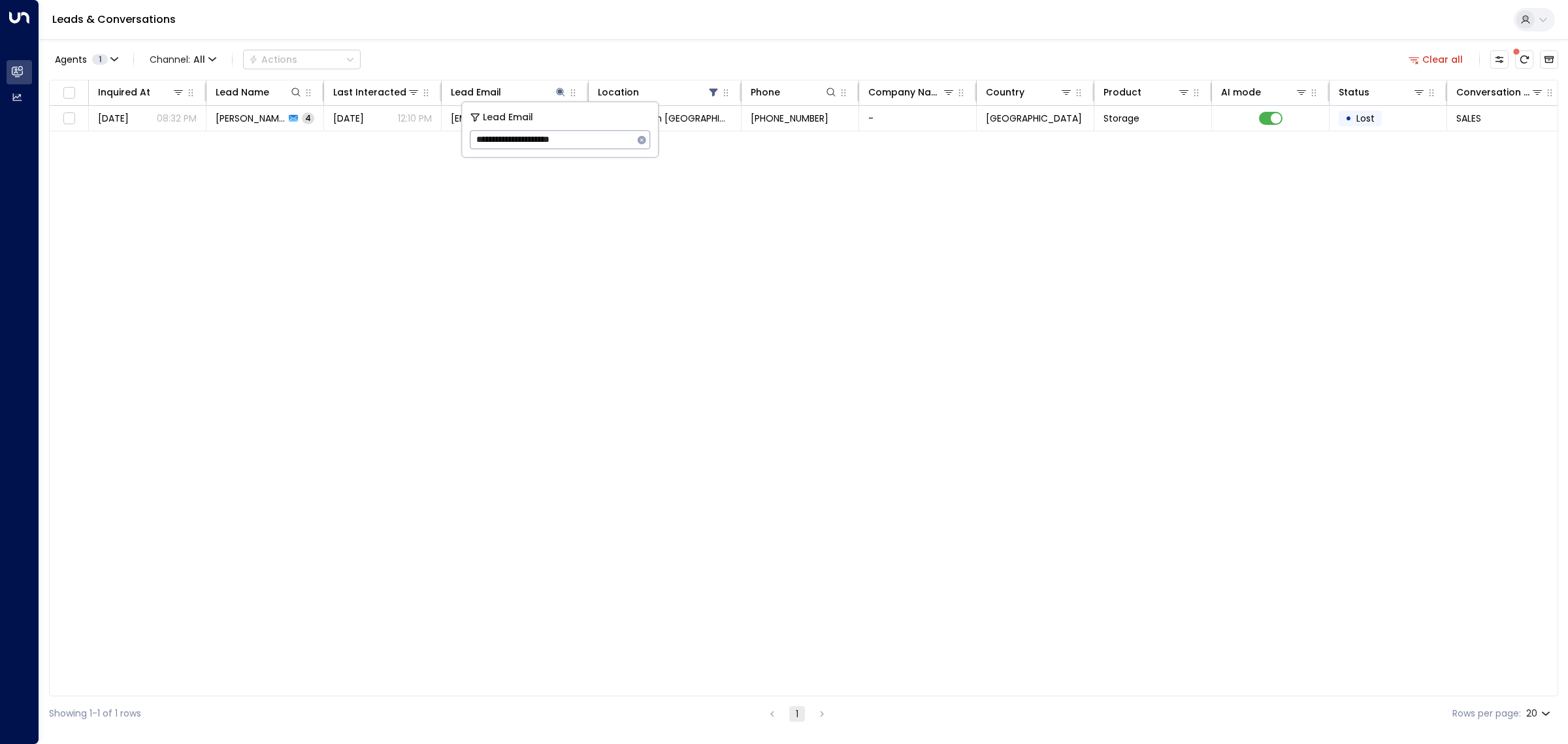
click at [478, 194] on div "Inquired At Lead Name Last Interacted Lead Email Location Phone Company Name Co…" at bounding box center [803, 388] width 1509 height 616
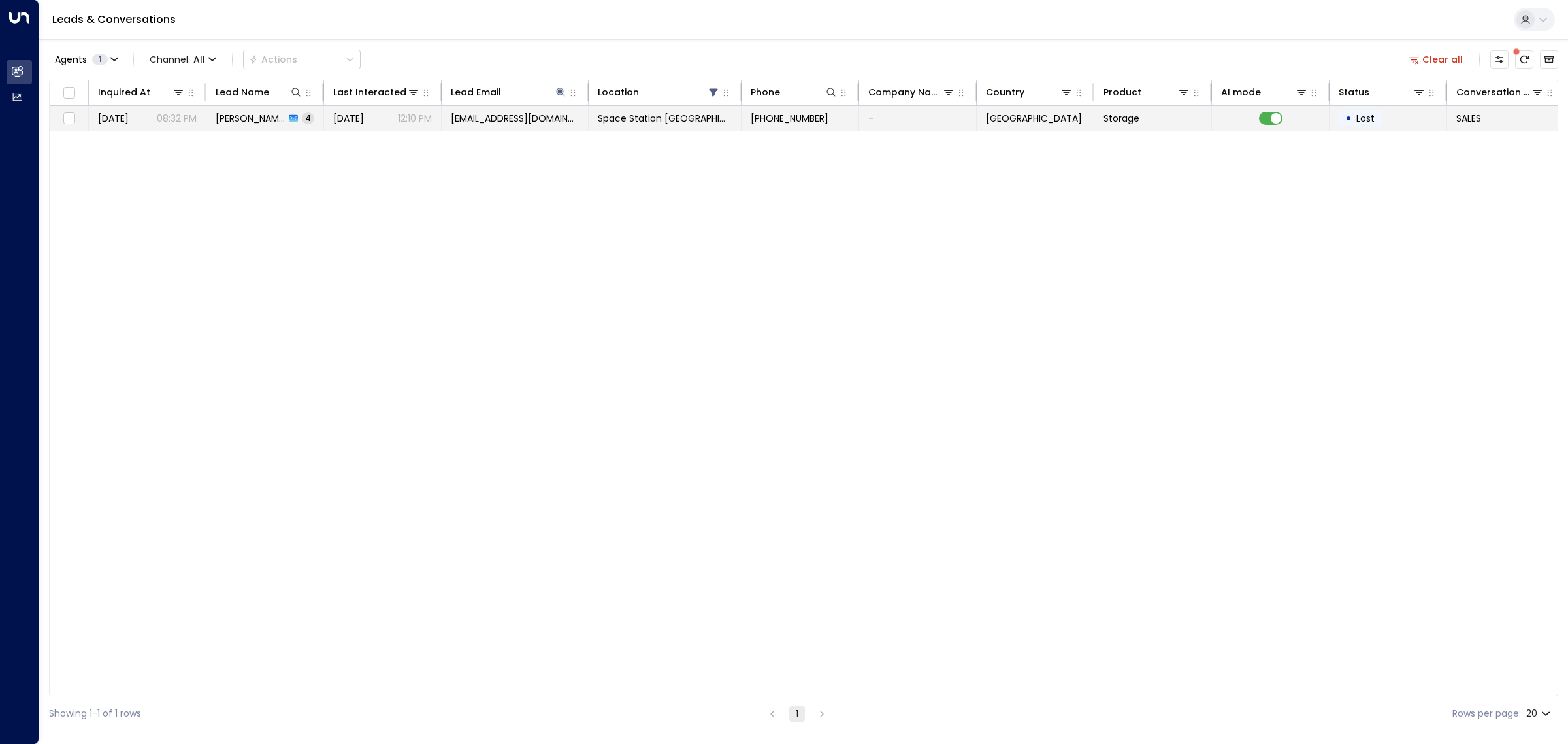
click at [309, 123] on td "[PERSON_NAME] 4" at bounding box center [265, 118] width 118 height 25
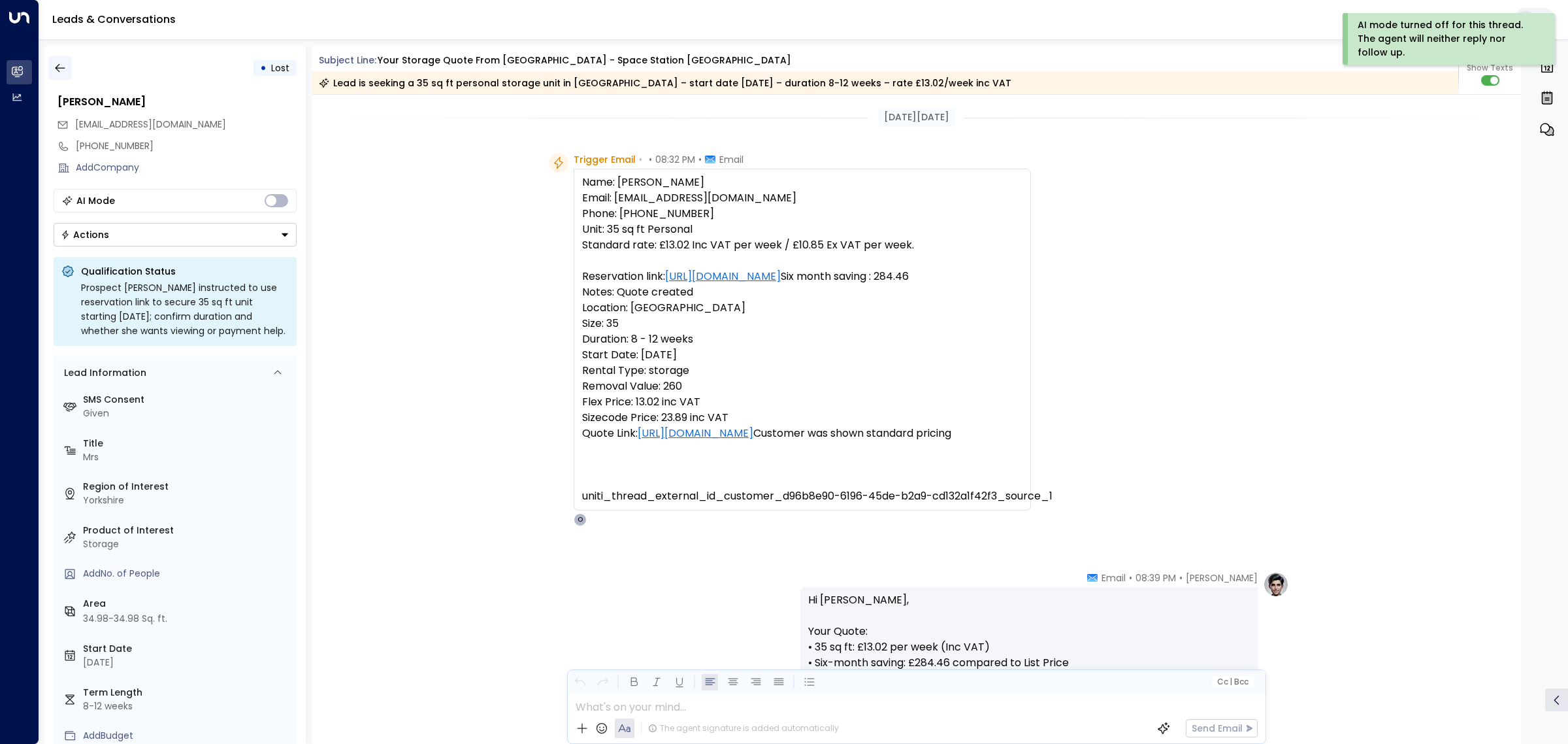
click at [59, 64] on icon "button" at bounding box center [59, 68] width 13 height 13
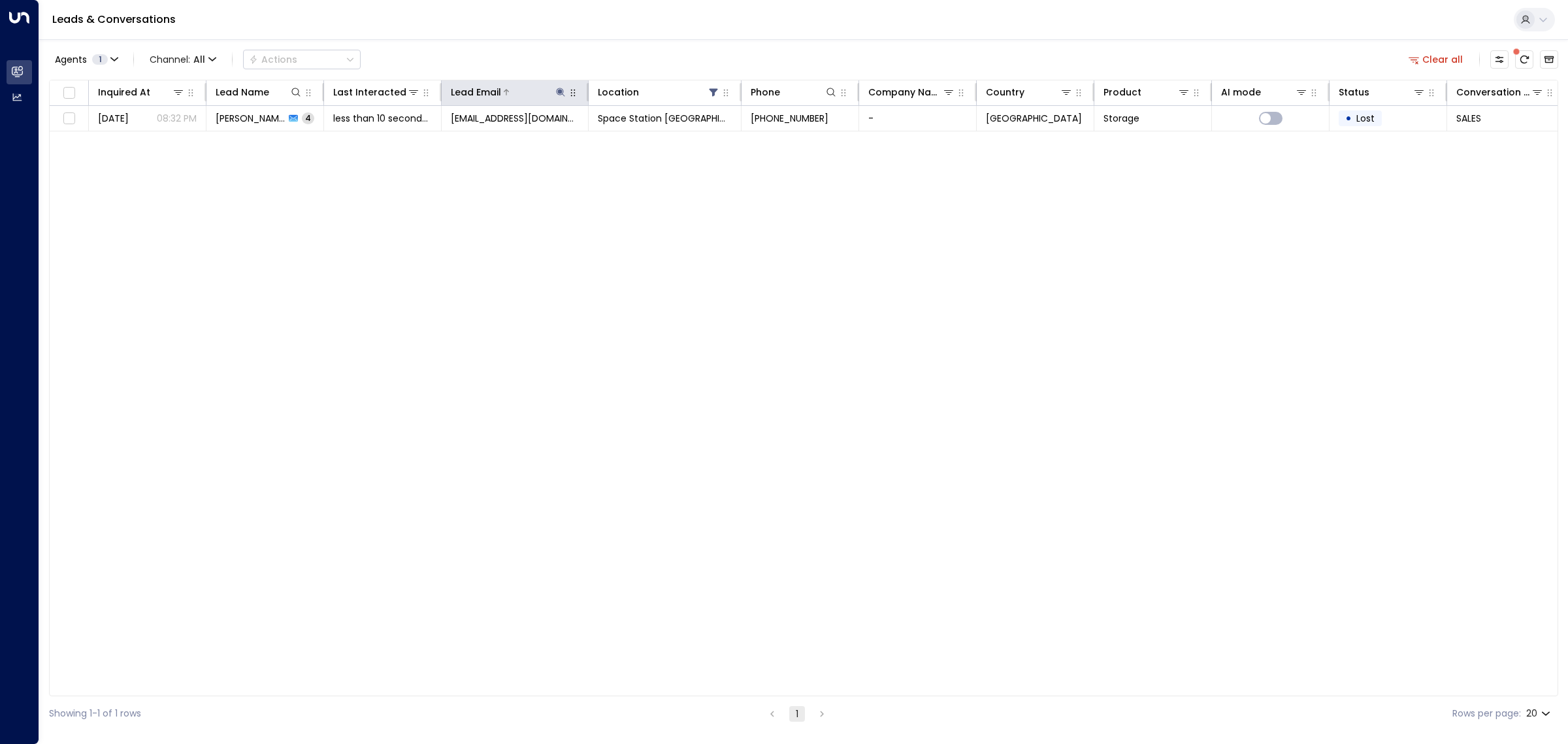
click at [562, 92] on icon at bounding box center [561, 92] width 9 height 9
drag, startPoint x: 623, startPoint y: 135, endPoint x: 467, endPoint y: 133, distance: 156.0
click at [467, 133] on div "**********" at bounding box center [559, 130] width 196 height 55
type input "**********"
click at [524, 294] on div "Inquired At Lead Name Last Interacted Lead Email Location Phone Company Name Co…" at bounding box center [803, 388] width 1509 height 616
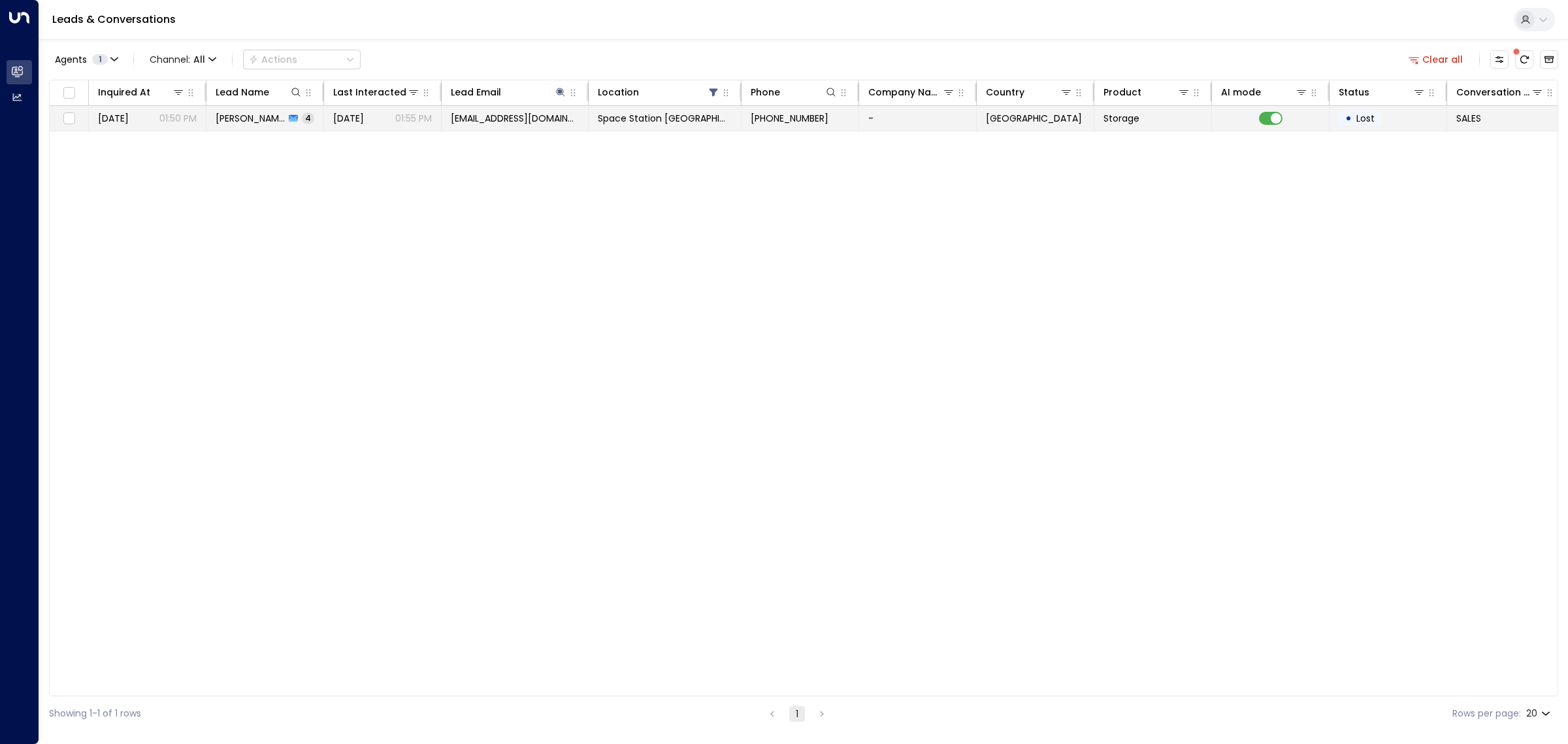
click at [464, 118] on span "[EMAIL_ADDRESS][DOMAIN_NAME]" at bounding box center [514, 118] width 128 height 13
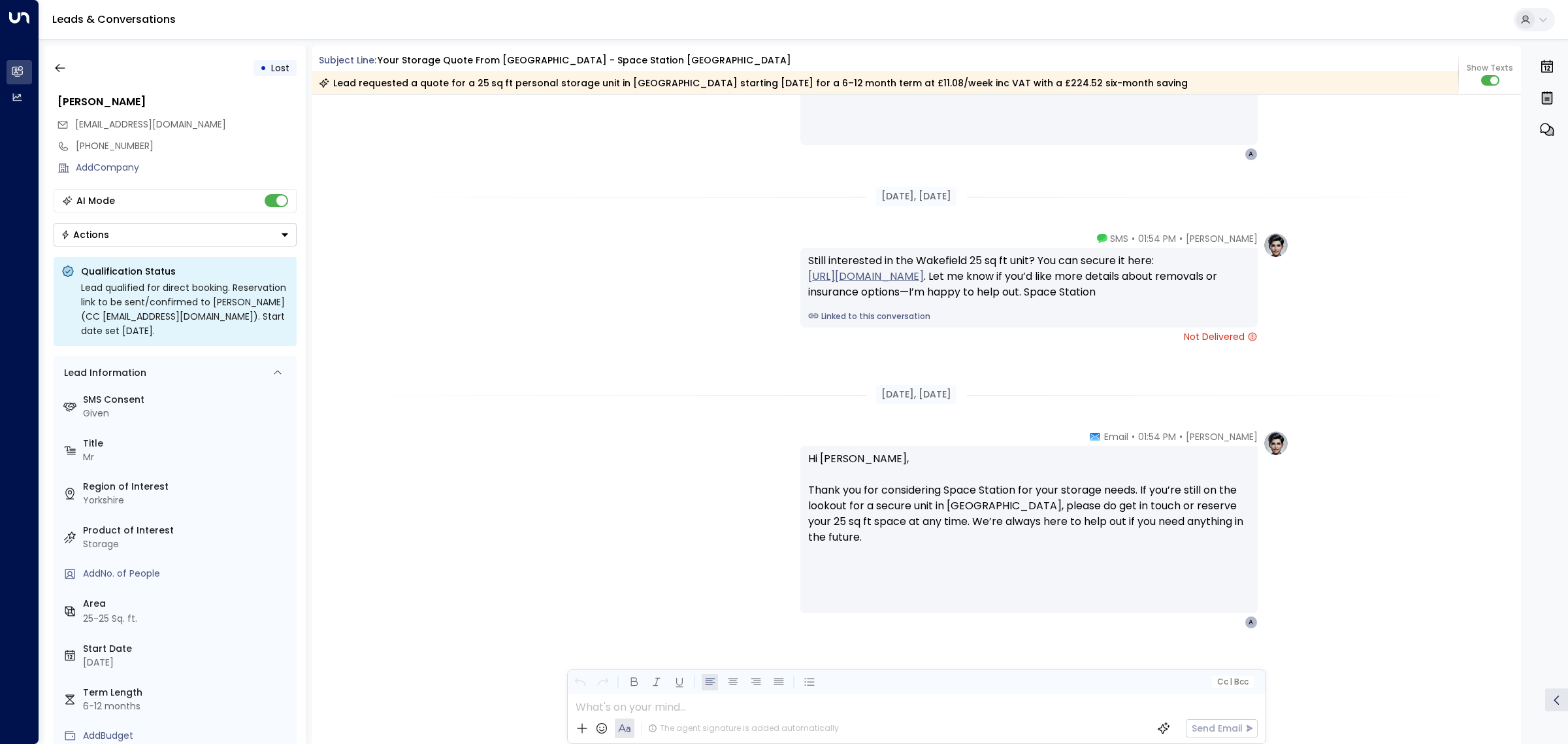
scroll to position [1910, 0]
click at [63, 65] on icon "button" at bounding box center [59, 68] width 13 height 13
